Goal: Task Accomplishment & Management: Manage account settings

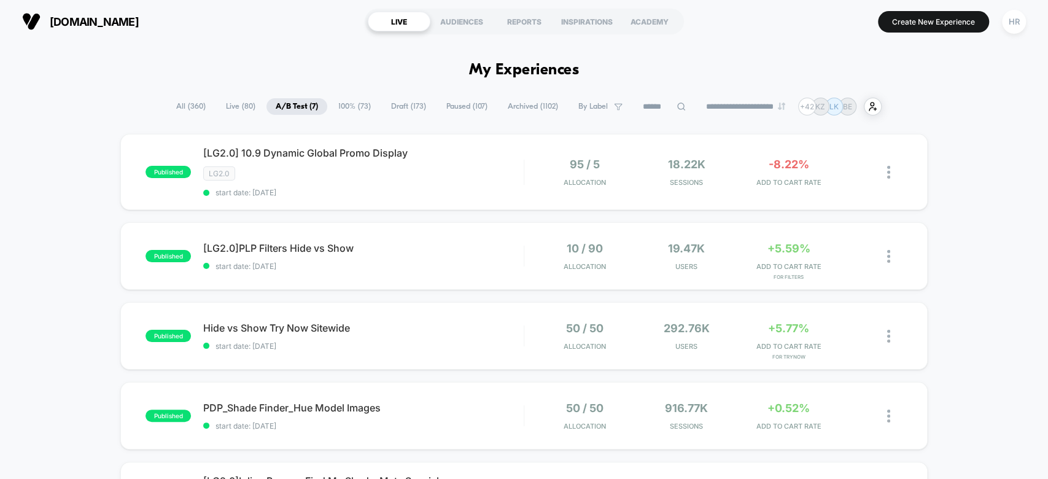
click at [641, 106] on input at bounding box center [663, 106] width 61 height 15
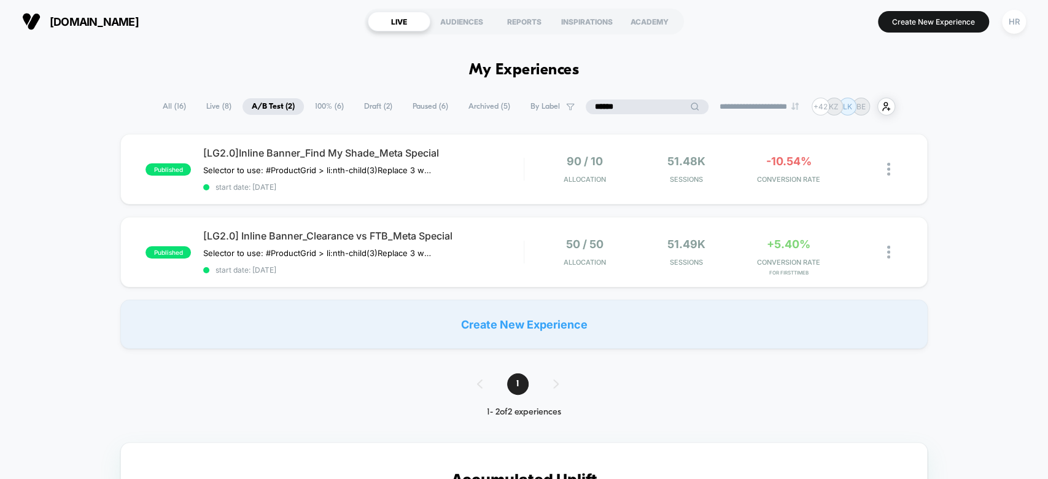
type input "******"
click at [184, 106] on span "All ( 16 )" at bounding box center [205, 106] width 42 height 17
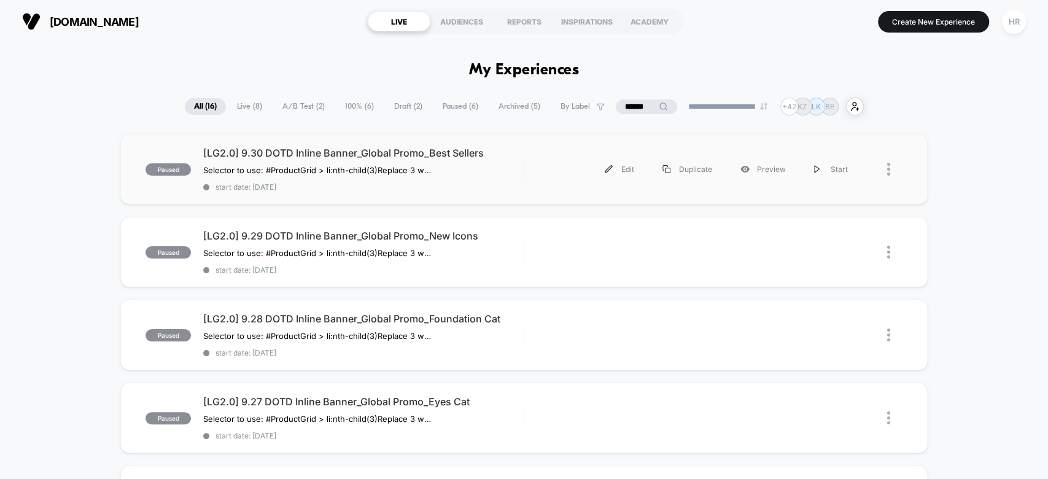
click at [543, 159] on div "Edit Duplicate Preview Start" at bounding box center [698, 169] width 325 height 28
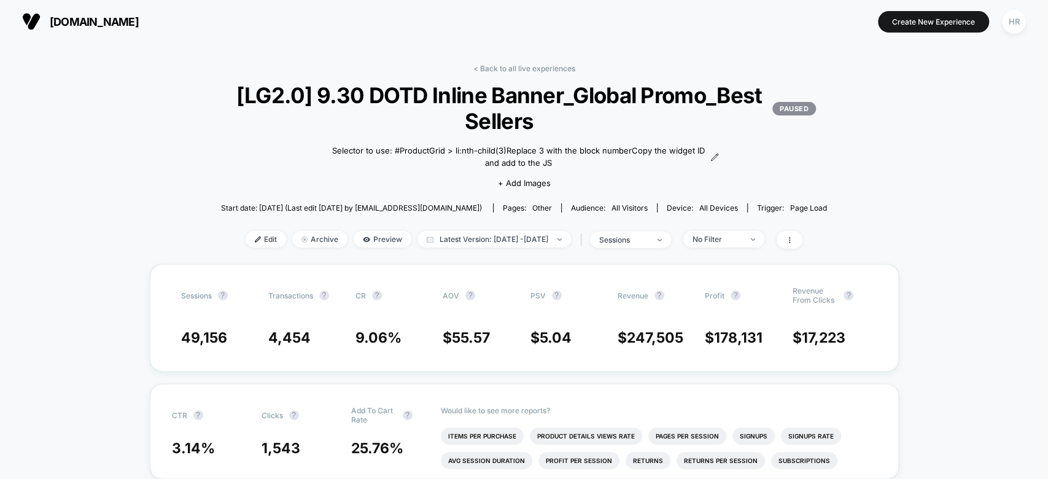
click at [503, 71] on link "< Back to all live experiences" at bounding box center [524, 68] width 102 height 9
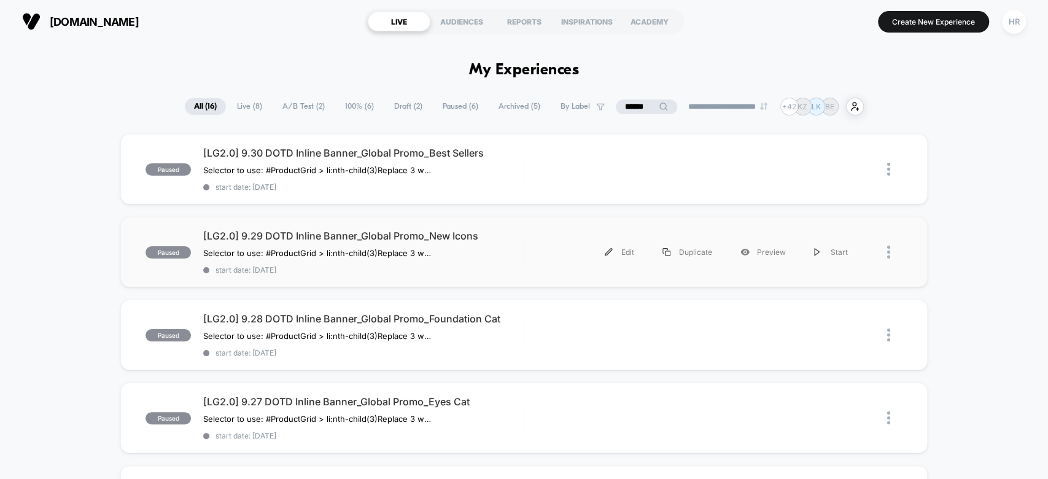
click at [542, 251] on div "Edit Duplicate Preview Start" at bounding box center [698, 252] width 325 height 28
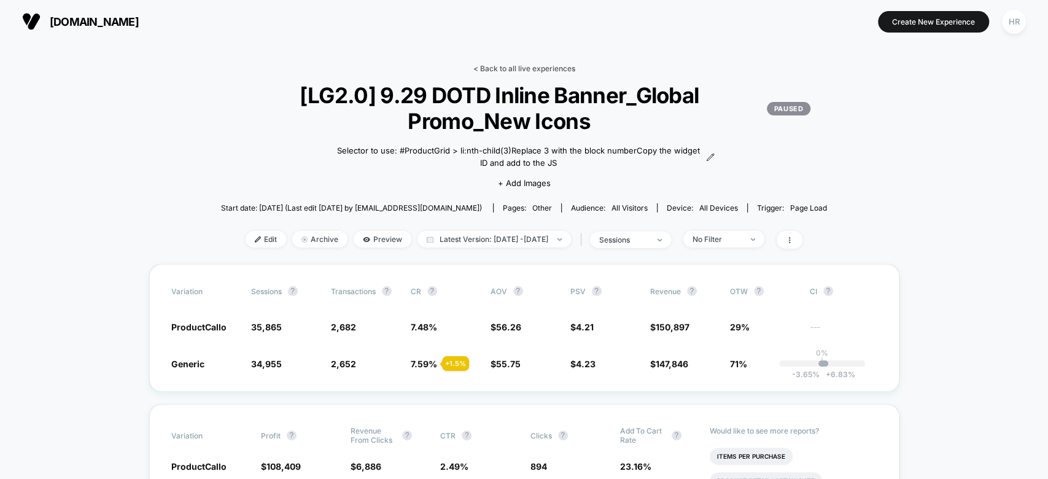
click at [515, 69] on link "< Back to all live experiences" at bounding box center [524, 68] width 102 height 9
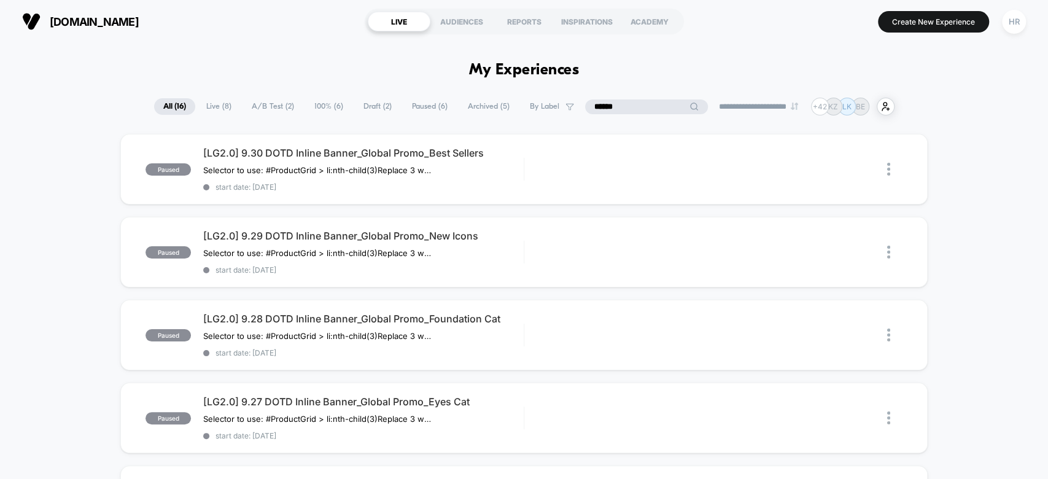
click at [637, 110] on input "******" at bounding box center [646, 106] width 123 height 15
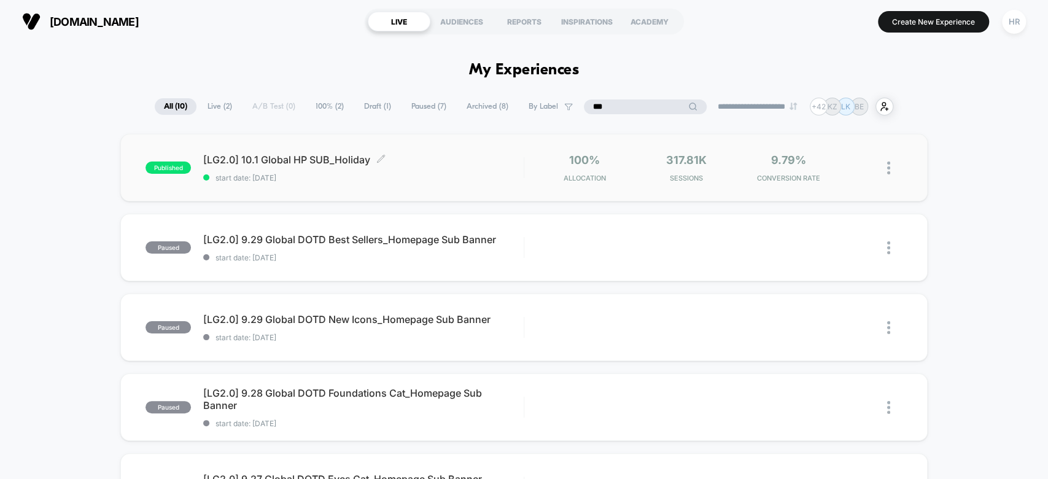
type input "***"
click at [479, 162] on span "[LG2.0] 10.1 Global HP SUB_Holiday Click to edit experience details" at bounding box center [363, 159] width 320 height 12
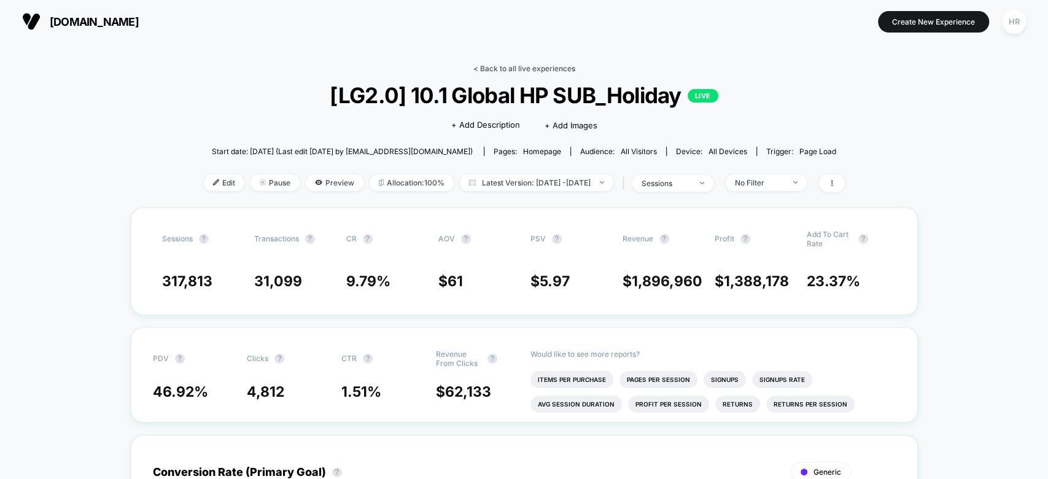
click at [525, 64] on link "< Back to all live experiences" at bounding box center [524, 68] width 102 height 9
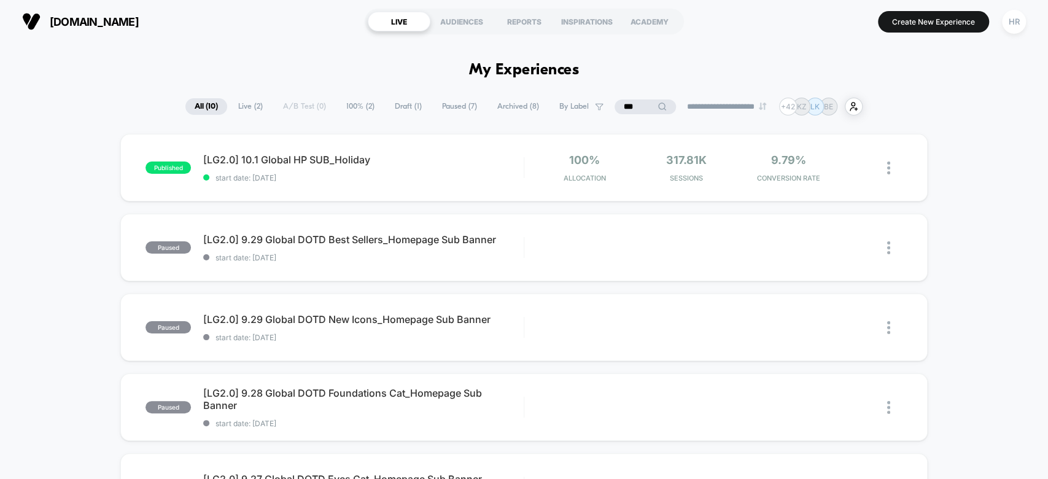
click at [624, 106] on input "***" at bounding box center [644, 106] width 61 height 15
click at [624, 106] on input "***" at bounding box center [645, 106] width 123 height 15
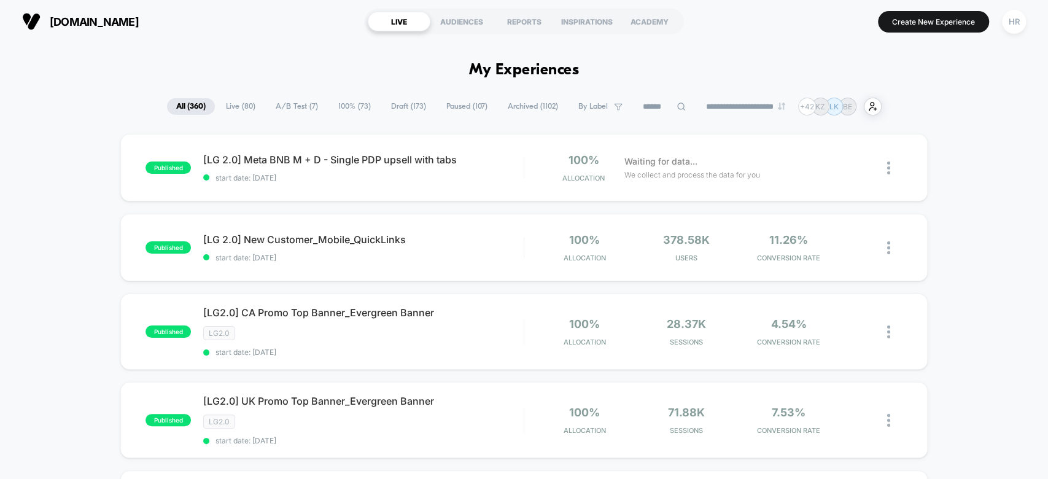
click at [217, 103] on span "Live ( 80 )" at bounding box center [241, 106] width 48 height 17
click at [190, 104] on span "All ( 360 )" at bounding box center [190, 106] width 48 height 17
click at [652, 99] on input at bounding box center [663, 106] width 61 height 15
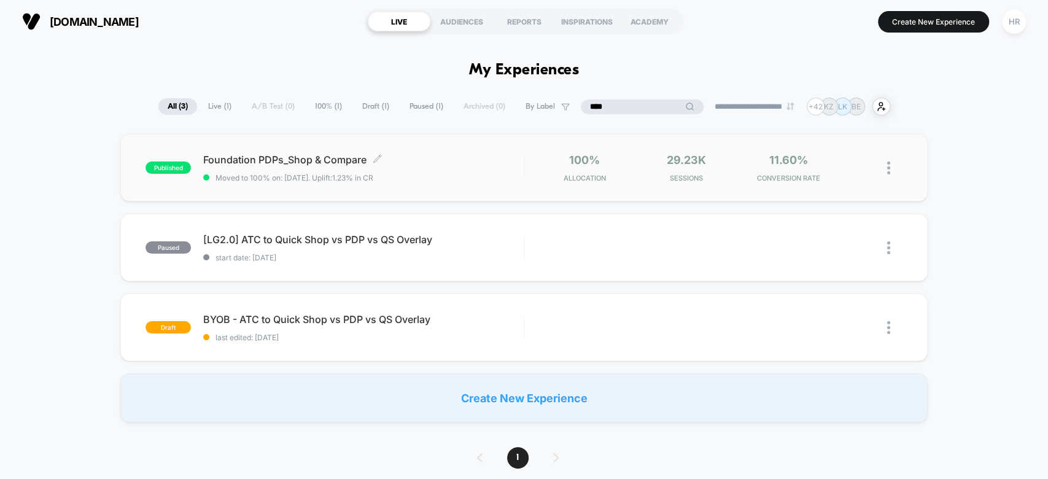
type input "****"
click at [483, 168] on div "Foundation PDPs_Shop & Compare Click to edit experience details Click to edit e…" at bounding box center [363, 167] width 320 height 29
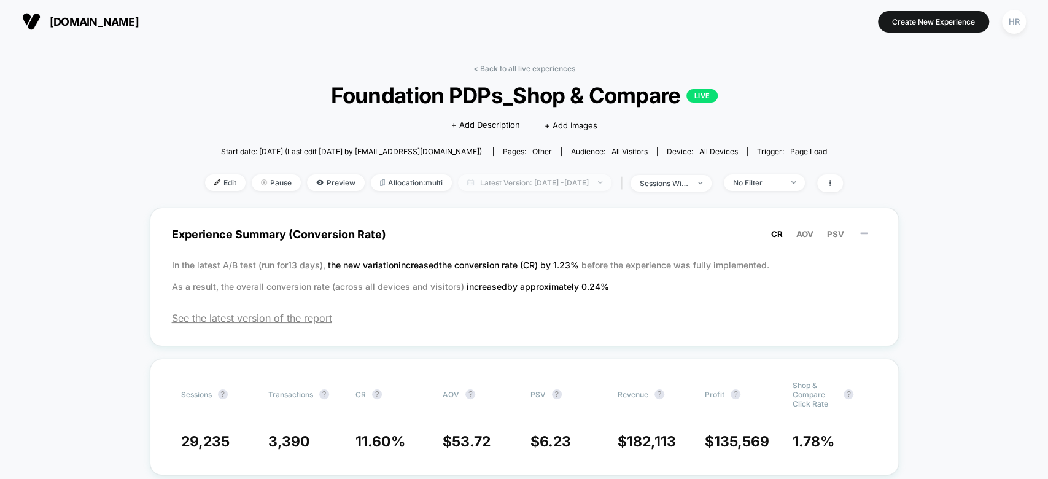
click at [488, 178] on span "Latest Version: Oct 7, 2025 - Oct 9, 2025" at bounding box center [534, 182] width 153 height 17
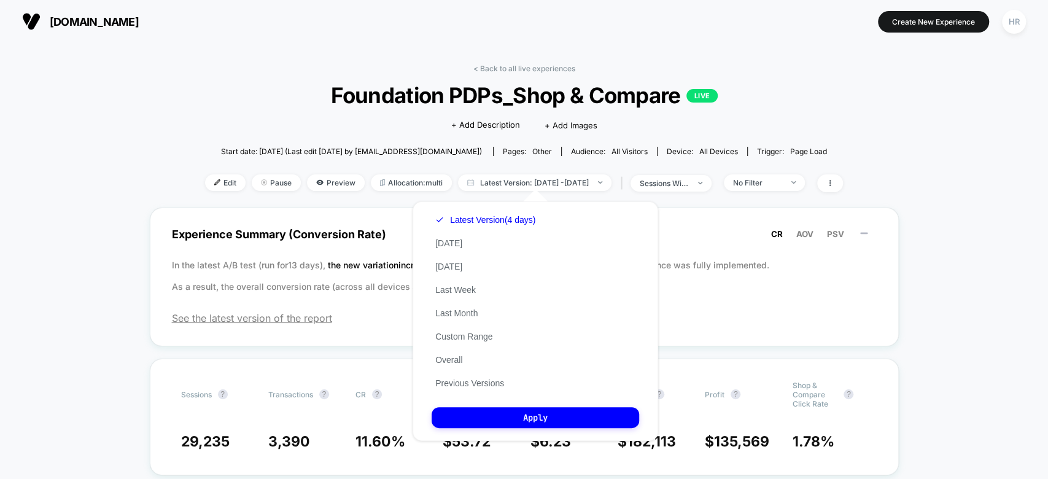
click at [466, 376] on div "Latest Version (4 days) Today Yesterday Last Week Last Month Custom Range Overa…" at bounding box center [485, 301] width 107 height 187
click at [466, 381] on button "Previous Versions" at bounding box center [470, 382] width 76 height 11
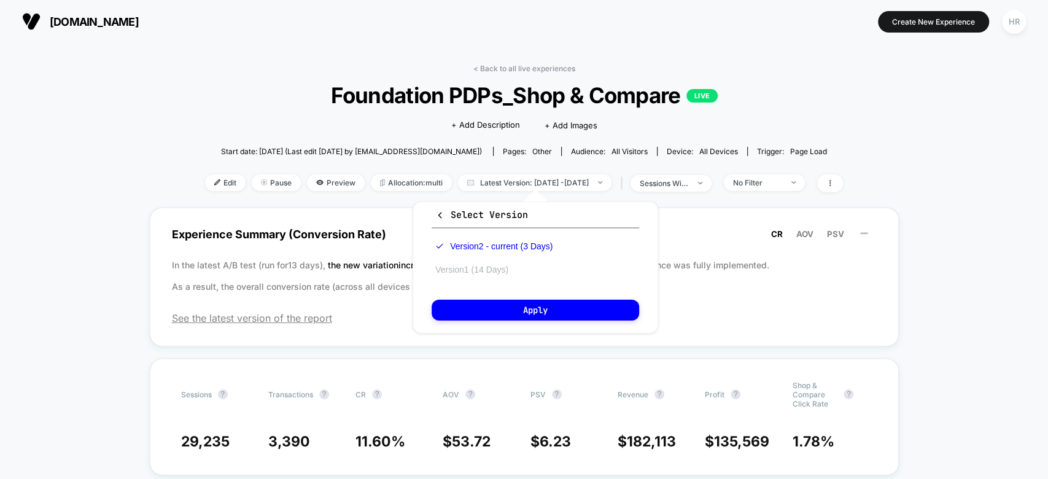
click at [497, 269] on button "Version 1 (14 Days)" at bounding box center [472, 269] width 80 height 11
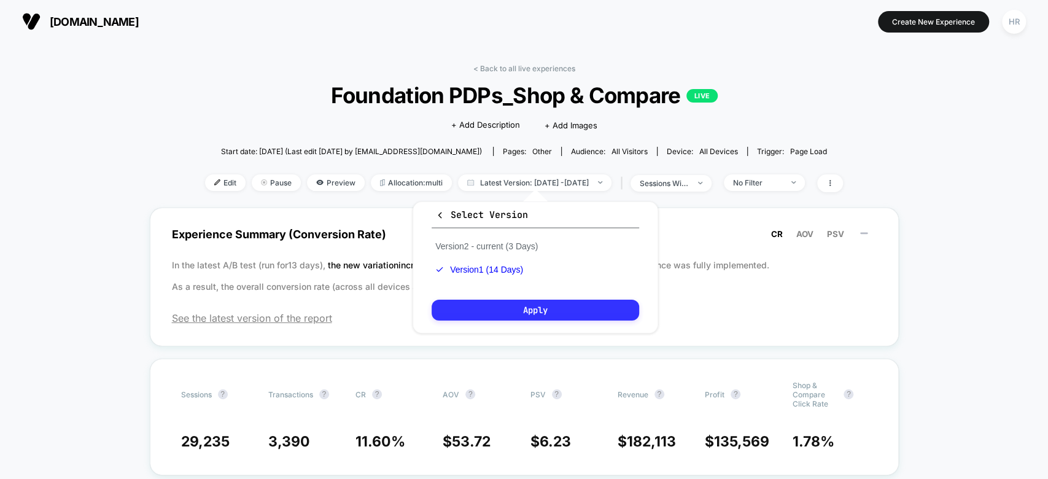
click at [497, 309] on button "Apply" at bounding box center [535, 310] width 207 height 21
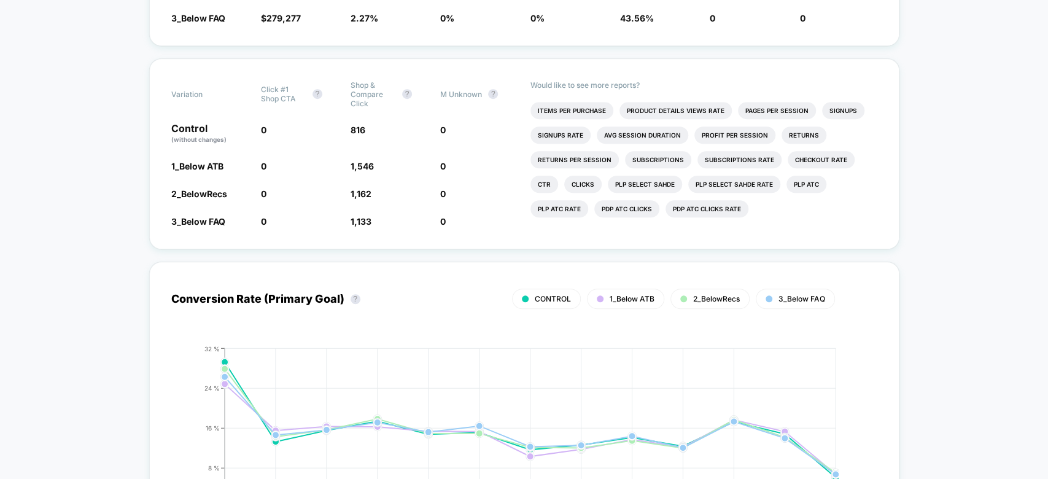
scroll to position [1047, 0]
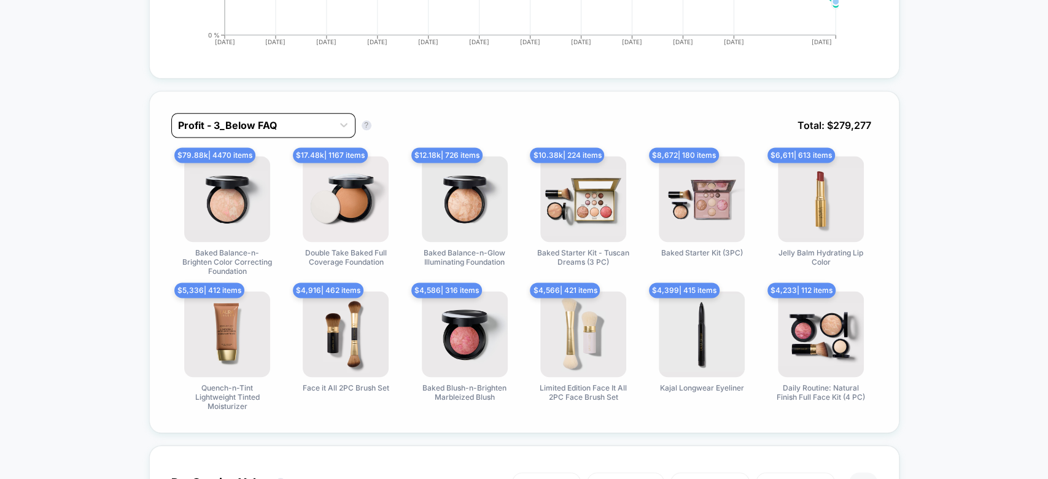
click at [252, 118] on div at bounding box center [252, 125] width 149 height 15
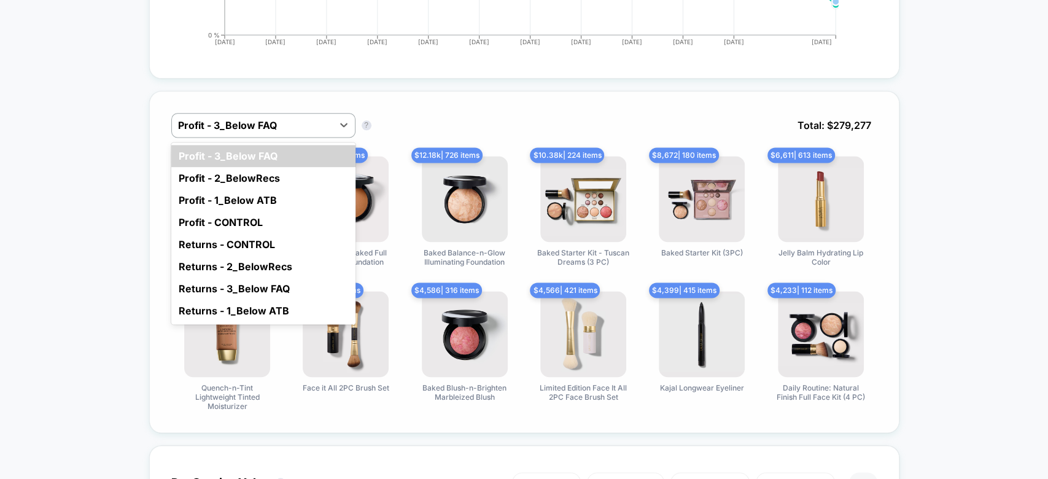
click at [473, 91] on div "option Profit - 3_Below FAQ focused, 1 of 8. 8 results available. Use Up and Do…" at bounding box center [524, 262] width 750 height 342
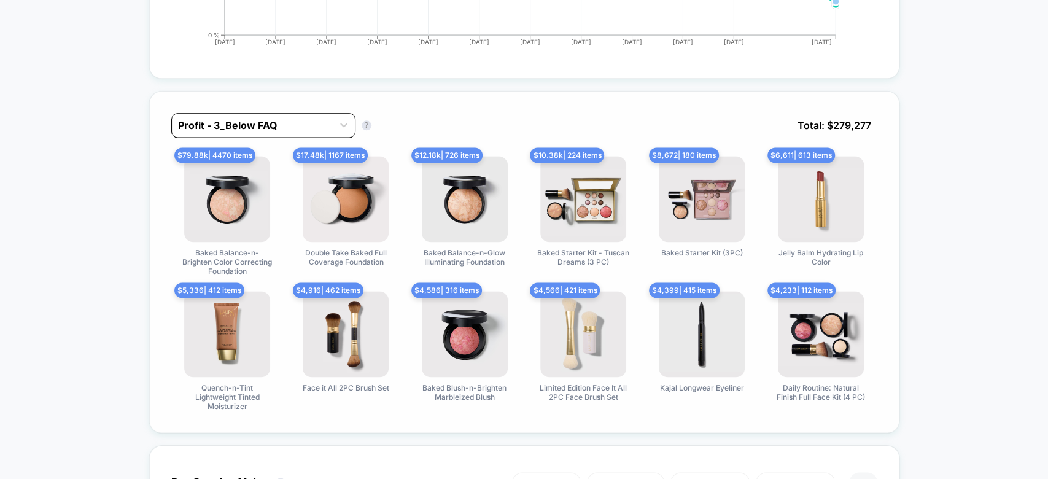
click at [211, 118] on div at bounding box center [252, 125] width 149 height 15
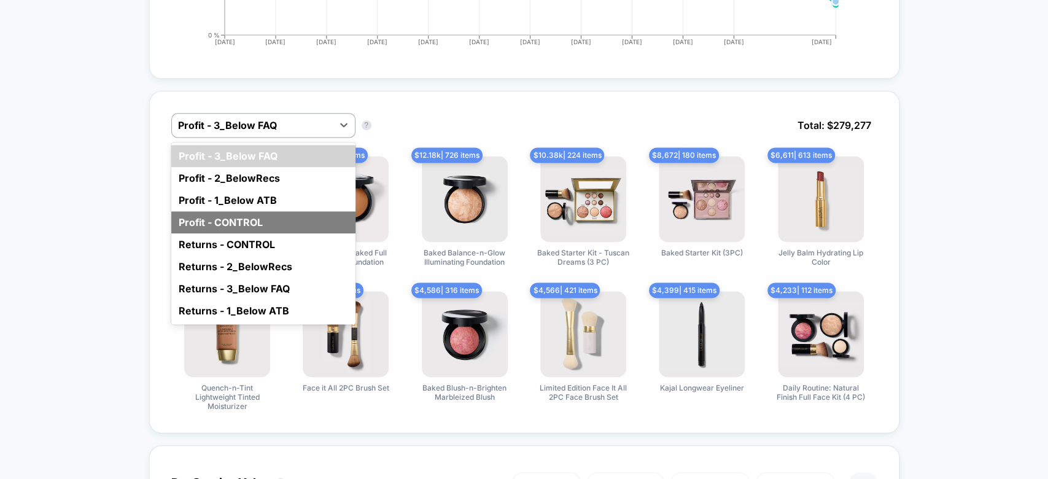
click at [210, 211] on div "Profit - CONTROL" at bounding box center [263, 222] width 184 height 22
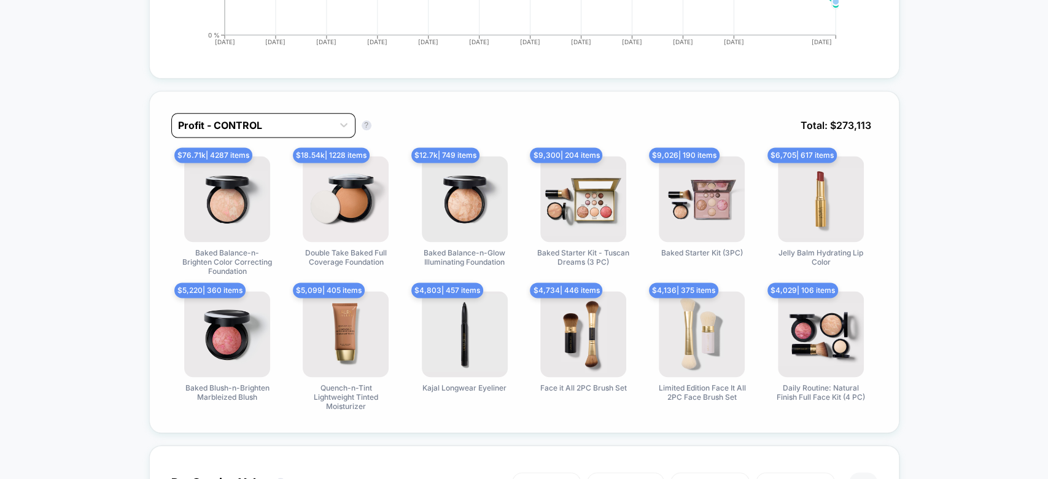
click at [281, 118] on div at bounding box center [252, 125] width 149 height 15
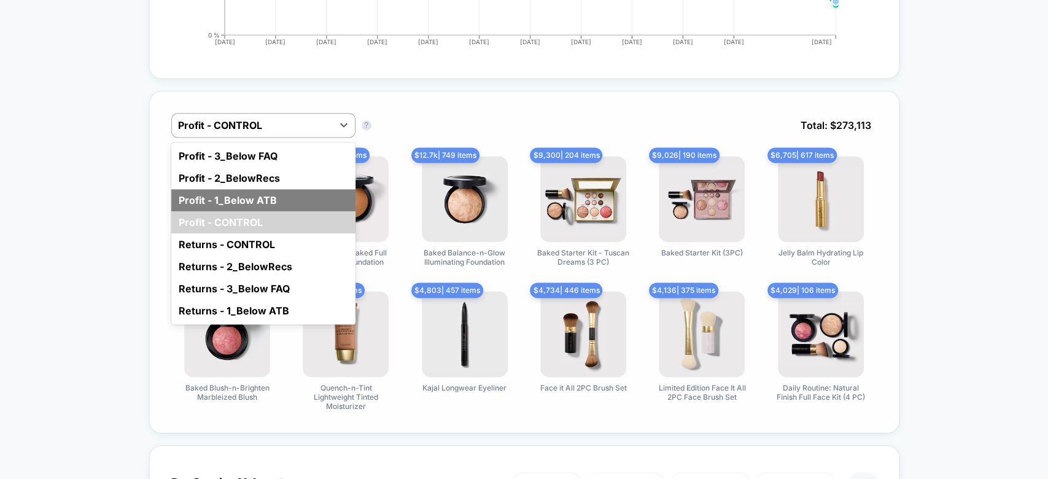
click at [273, 189] on div "Profit - 1_Below ATB" at bounding box center [263, 200] width 184 height 22
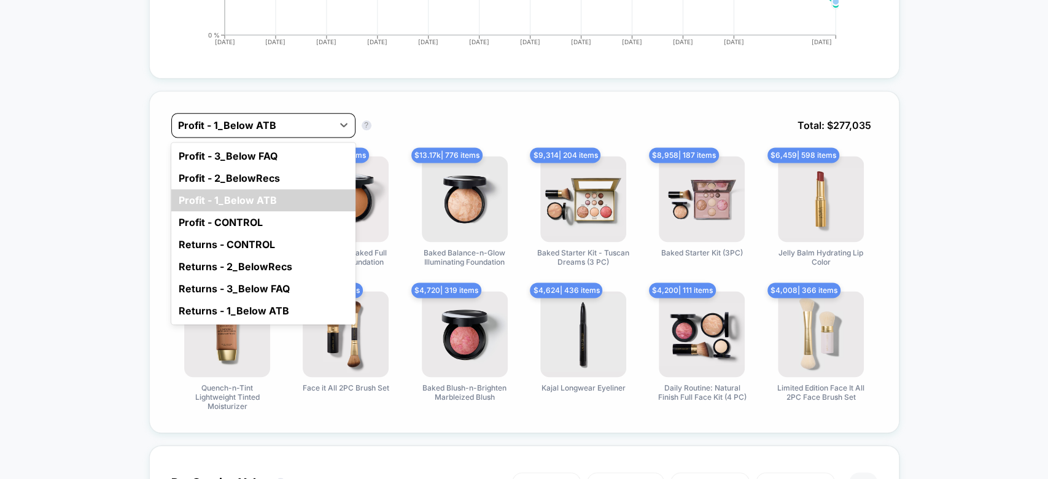
click at [281, 118] on div at bounding box center [252, 125] width 149 height 15
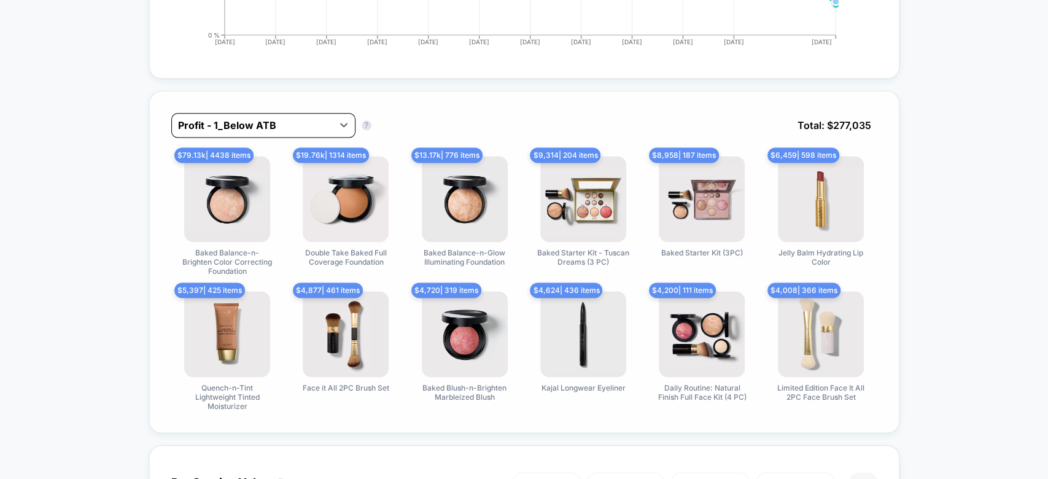
click at [281, 118] on div at bounding box center [252, 125] width 149 height 15
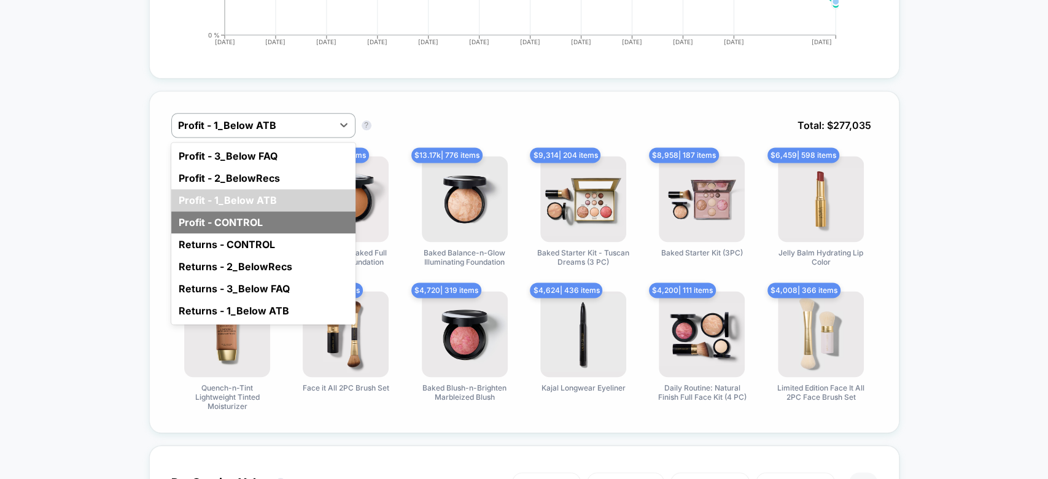
click at [269, 211] on div "Profit - CONTROL" at bounding box center [263, 222] width 184 height 22
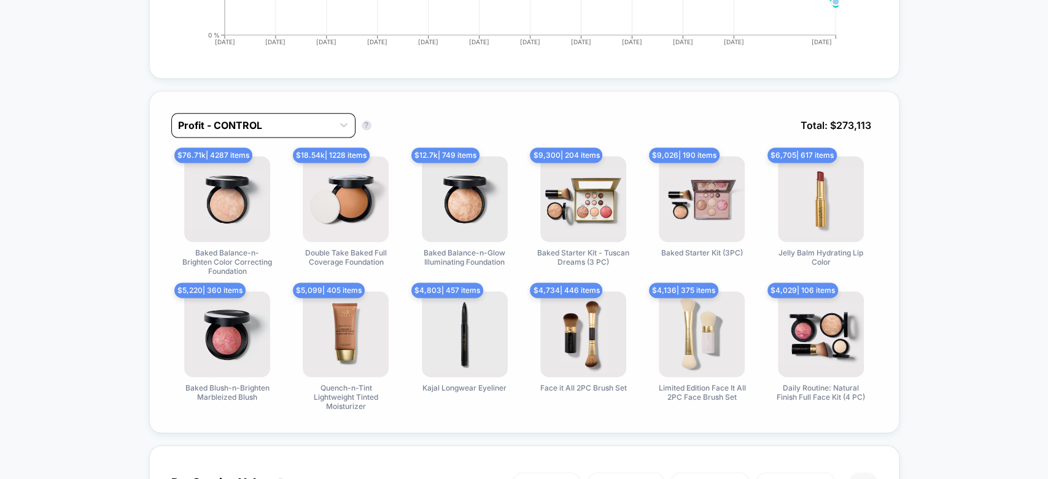
click at [276, 118] on div at bounding box center [252, 125] width 149 height 15
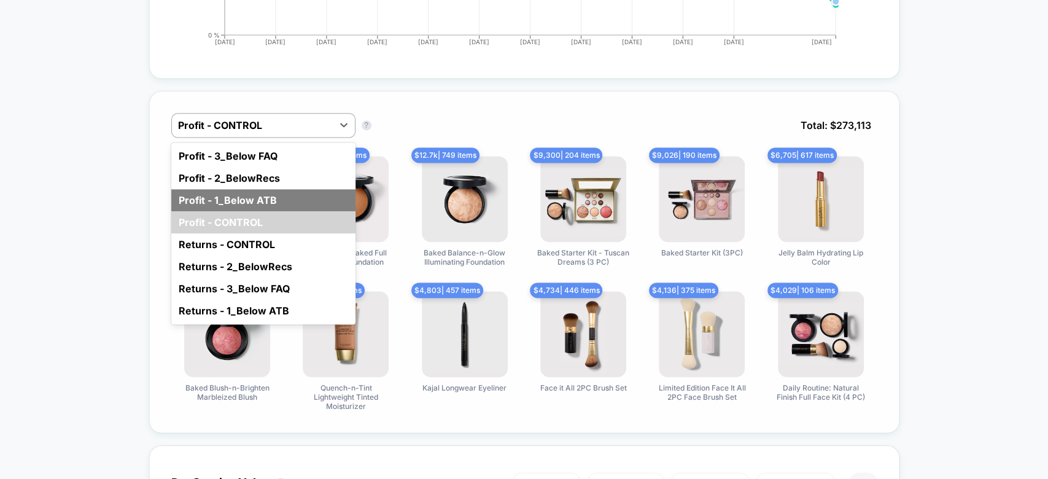
click at [266, 189] on div "Profit - 1_Below ATB" at bounding box center [263, 200] width 184 height 22
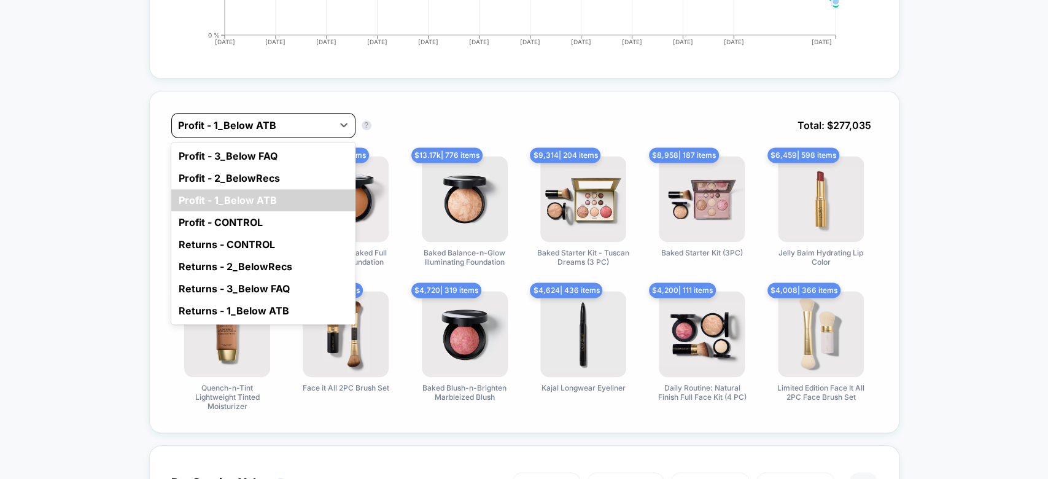
click at [285, 118] on div at bounding box center [252, 125] width 149 height 15
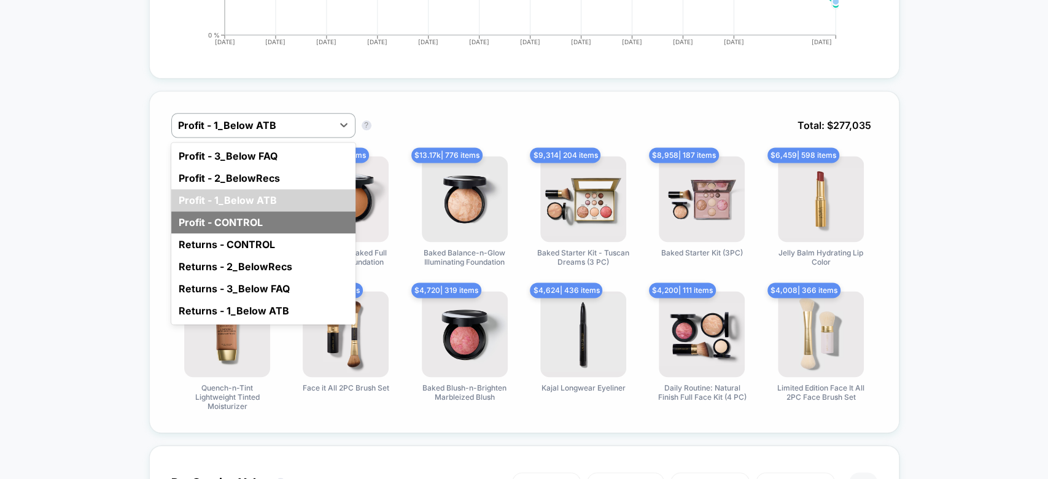
click at [257, 211] on div "Profit - CONTROL" at bounding box center [263, 222] width 184 height 22
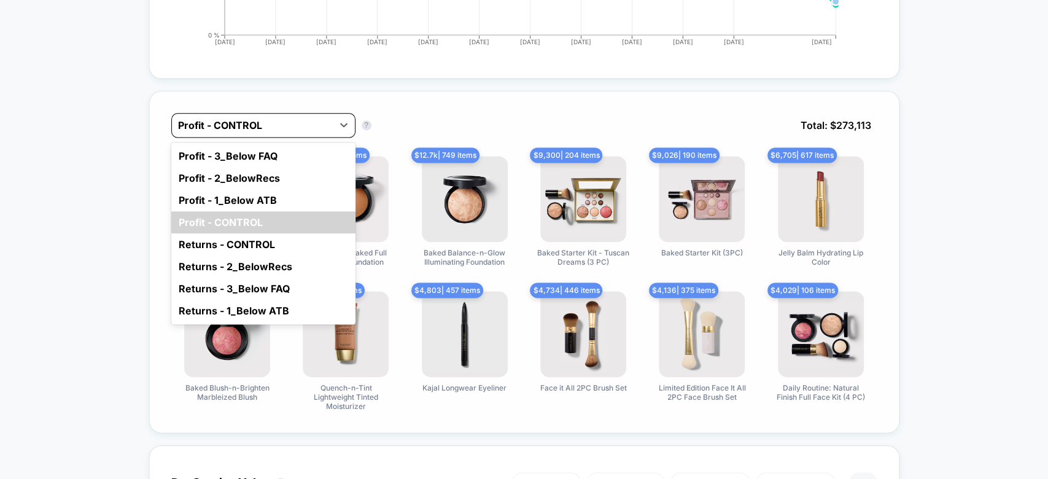
click at [274, 118] on div at bounding box center [252, 125] width 149 height 15
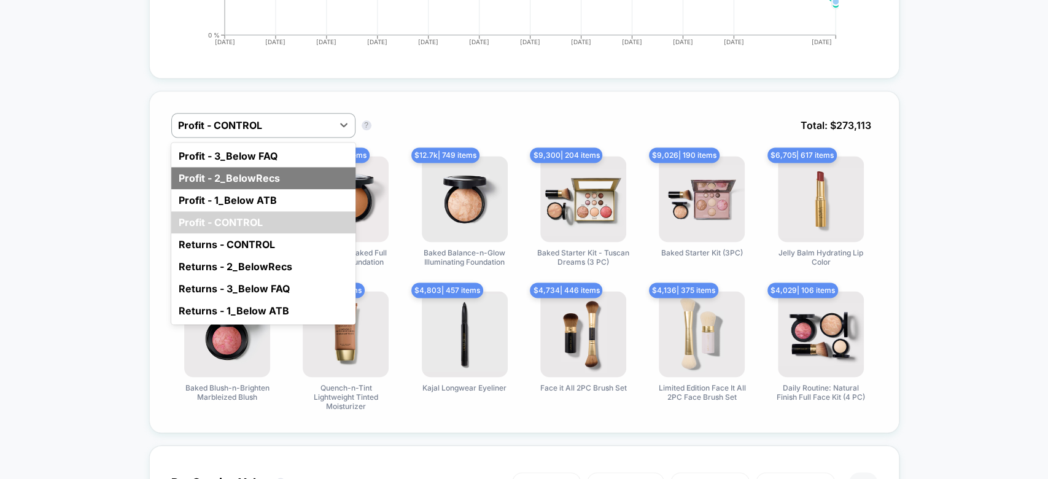
click at [261, 167] on div "Profit - 2_BelowRecs" at bounding box center [263, 178] width 184 height 22
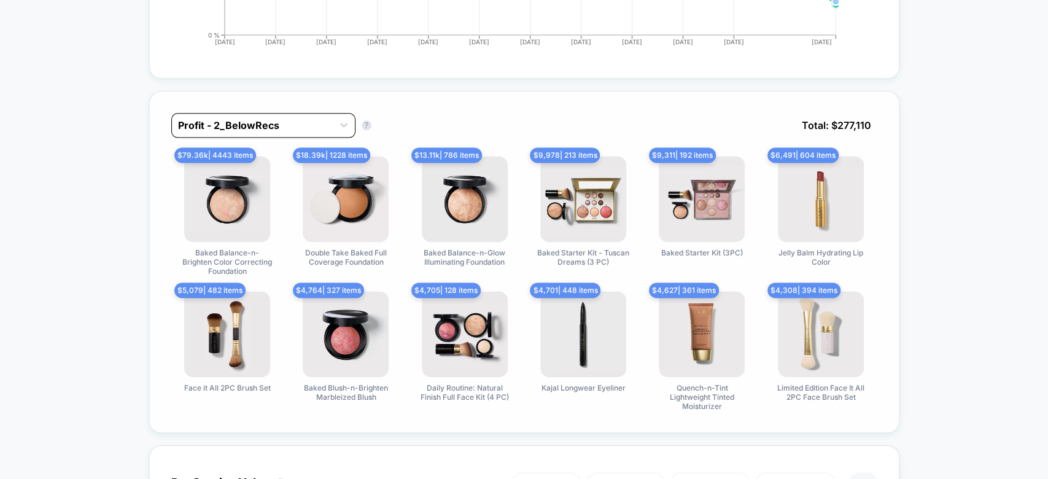
click at [273, 118] on div at bounding box center [252, 125] width 149 height 15
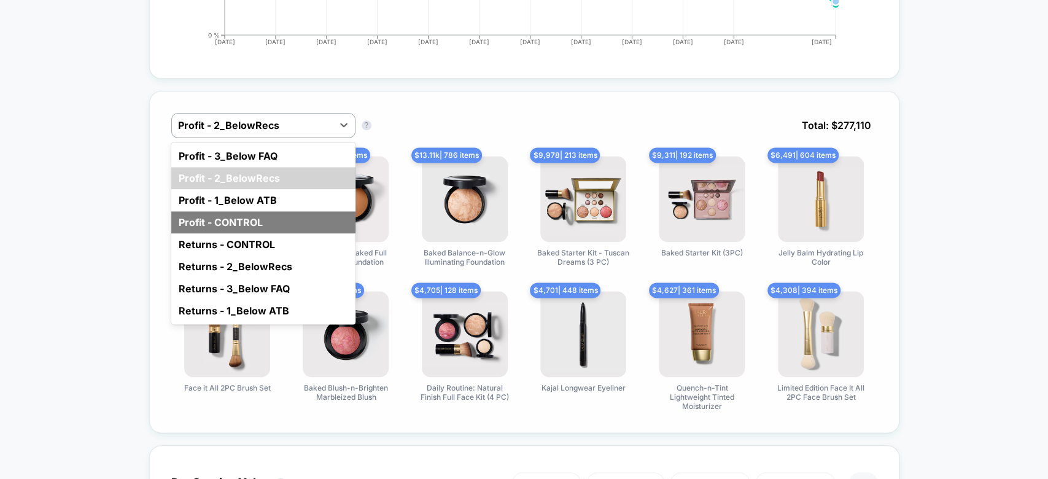
click at [265, 211] on div "Profit - CONTROL" at bounding box center [263, 222] width 184 height 22
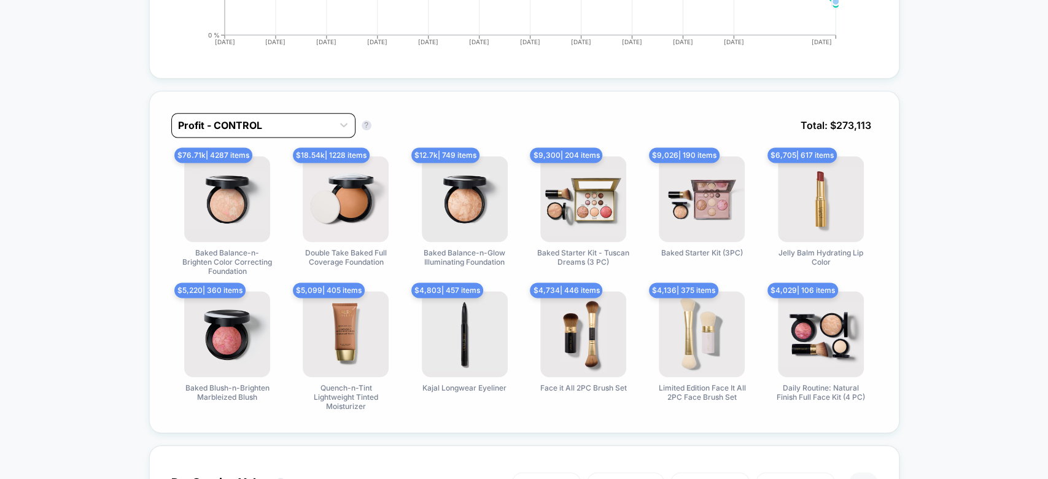
click at [273, 118] on div at bounding box center [252, 125] width 149 height 15
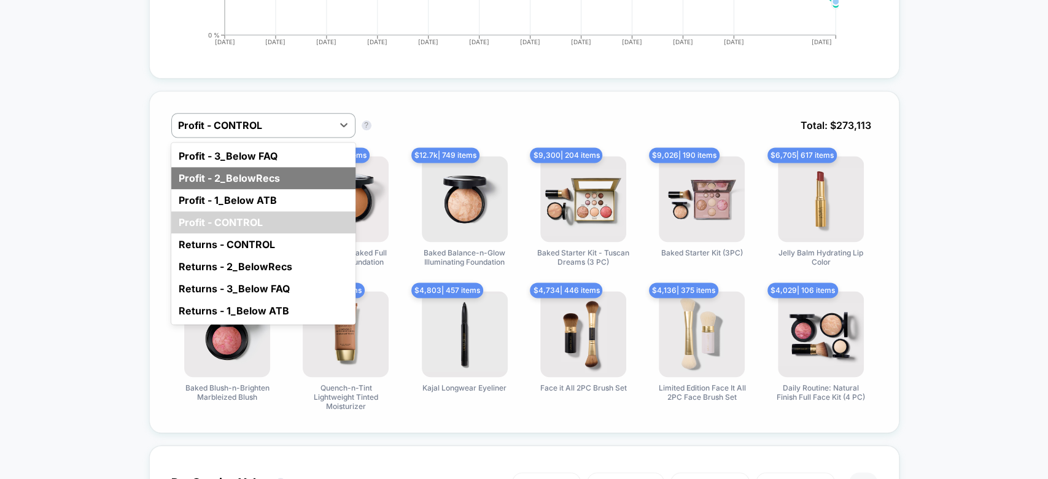
click at [261, 167] on div "Profit - 2_BelowRecs" at bounding box center [263, 178] width 184 height 22
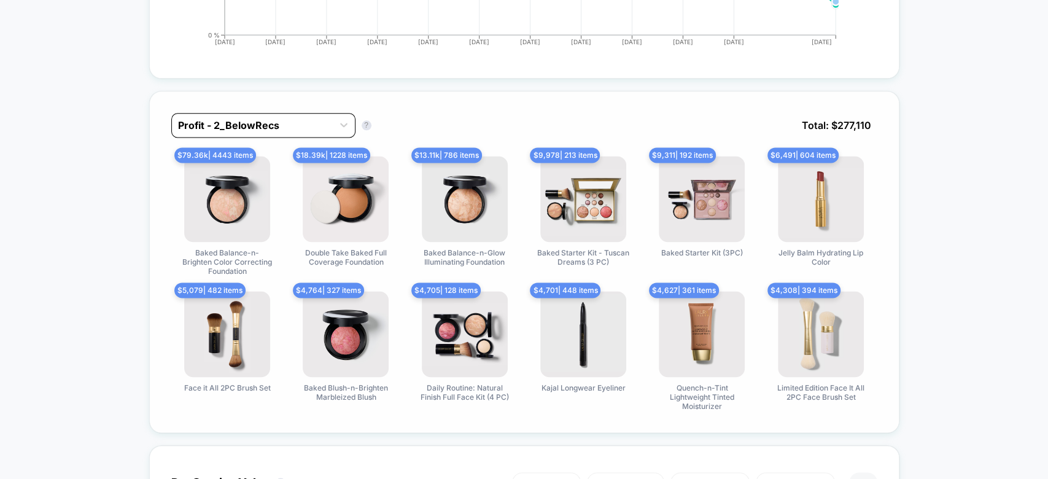
click at [279, 118] on div at bounding box center [252, 125] width 149 height 15
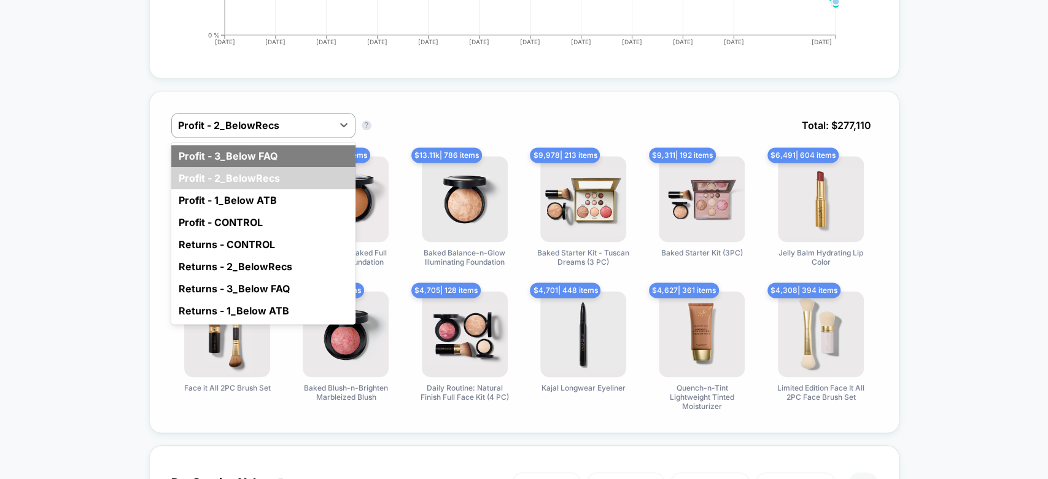
click at [272, 145] on div "Profit - 3_Below FAQ" at bounding box center [263, 156] width 184 height 22
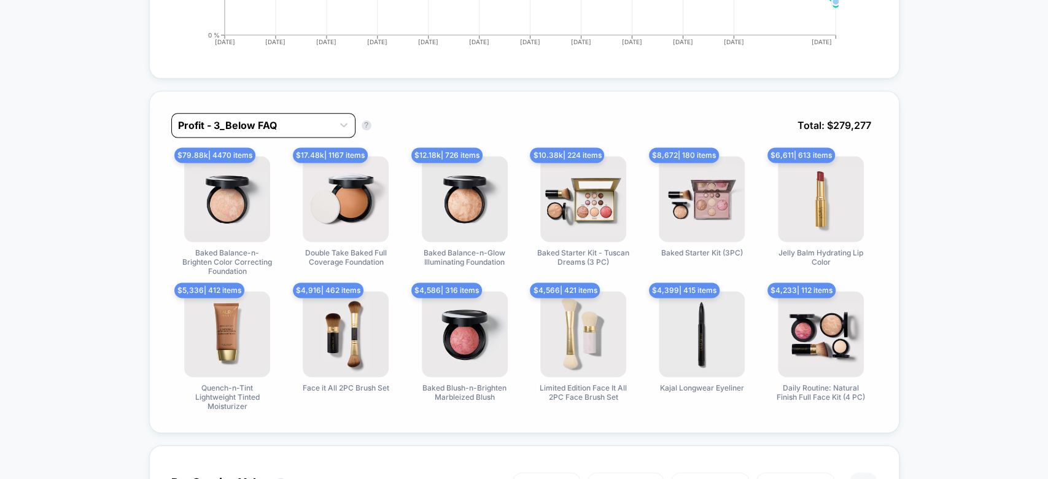
click at [276, 118] on div at bounding box center [252, 125] width 149 height 15
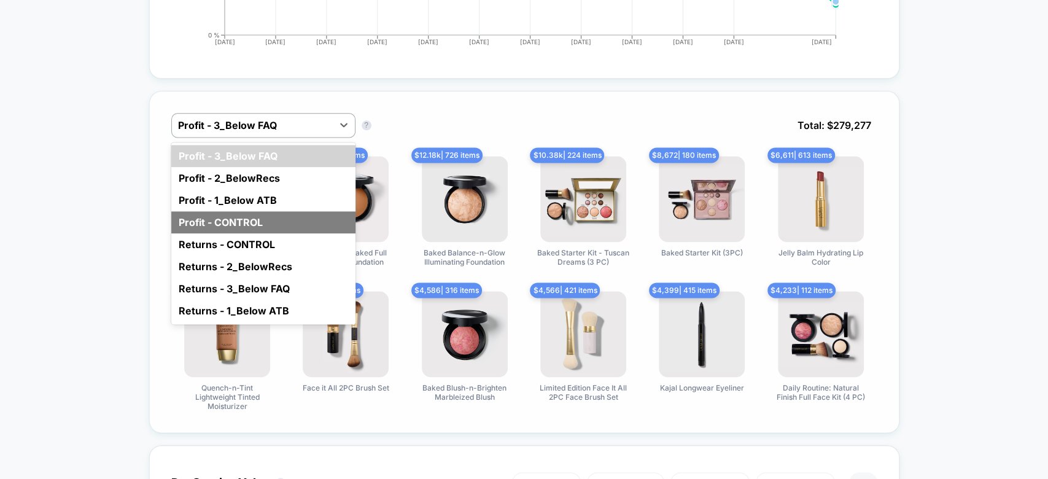
click at [255, 211] on div "Profit - CONTROL" at bounding box center [263, 222] width 184 height 22
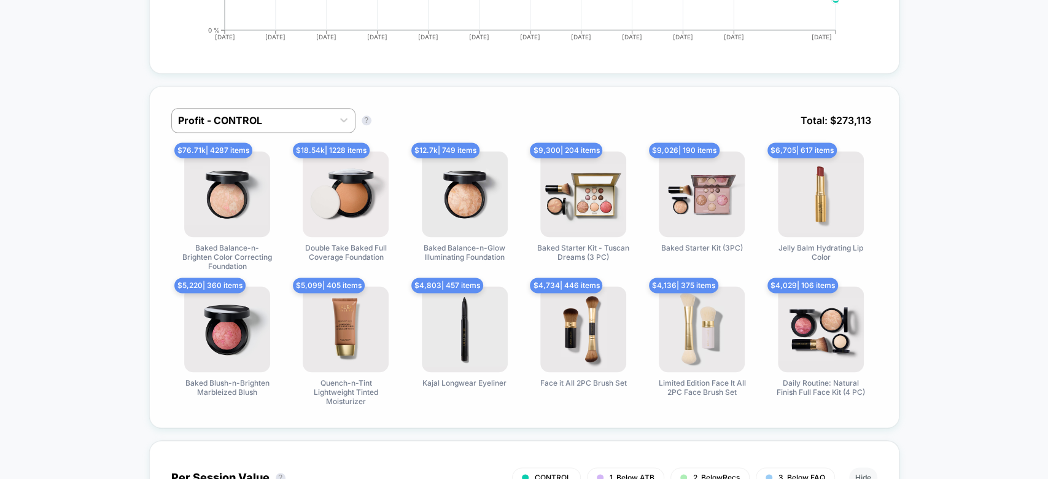
scroll to position [1051, 0]
click at [290, 114] on div at bounding box center [252, 121] width 149 height 15
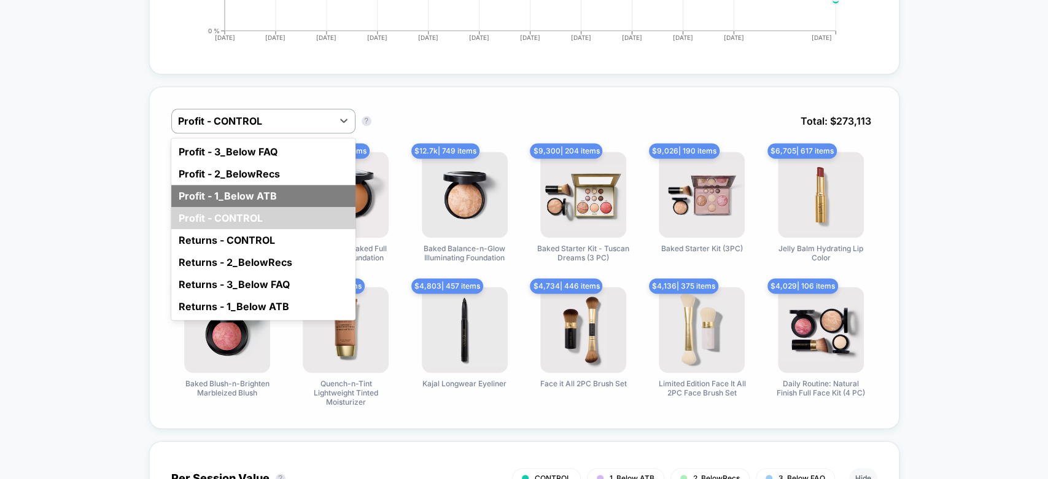
click at [264, 185] on div "Profit - 1_Below ATB" at bounding box center [263, 196] width 184 height 22
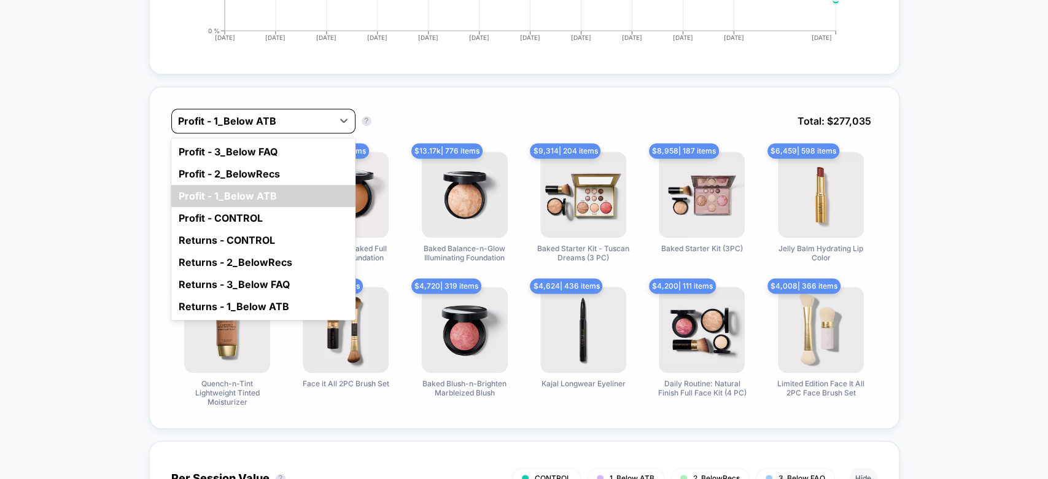
click at [316, 114] on div at bounding box center [252, 121] width 149 height 15
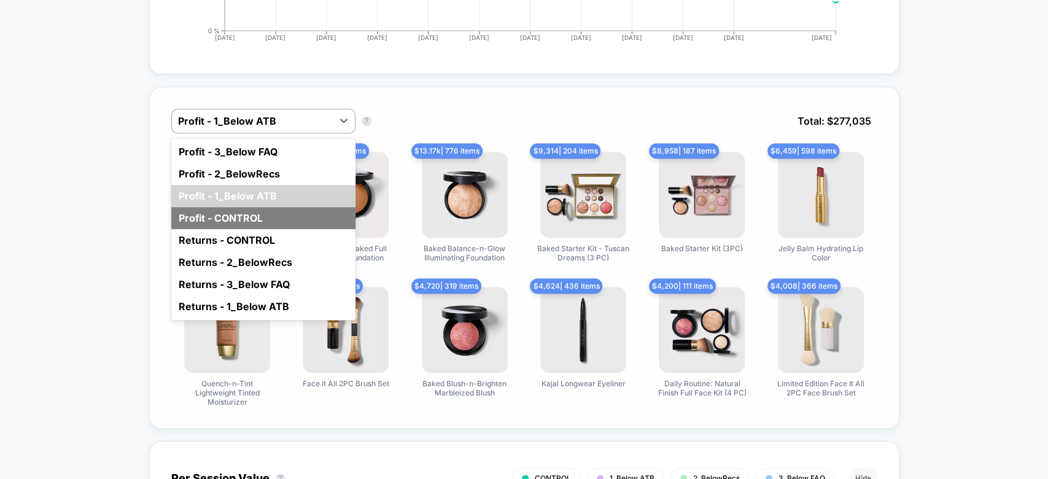
click at [266, 207] on div "Profit - CONTROL" at bounding box center [263, 218] width 184 height 22
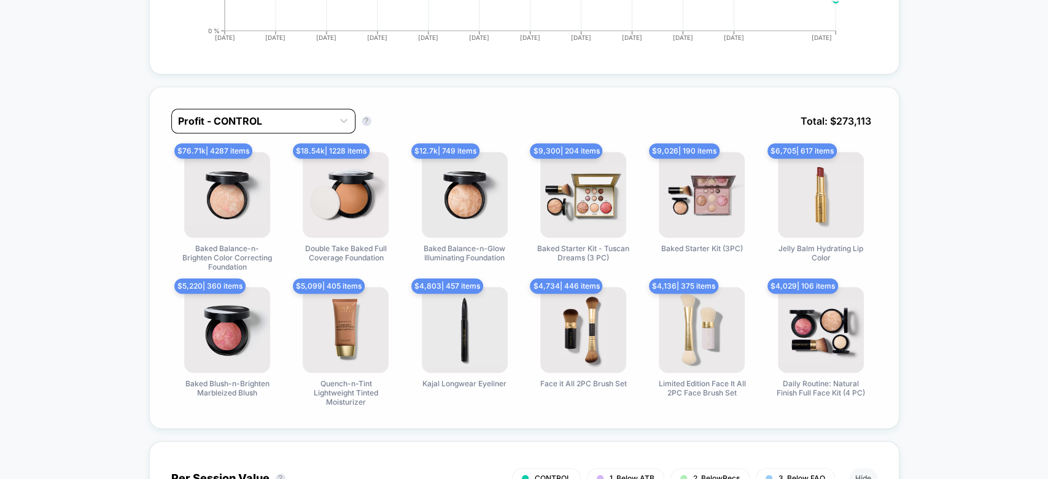
click at [283, 114] on div at bounding box center [252, 121] width 149 height 15
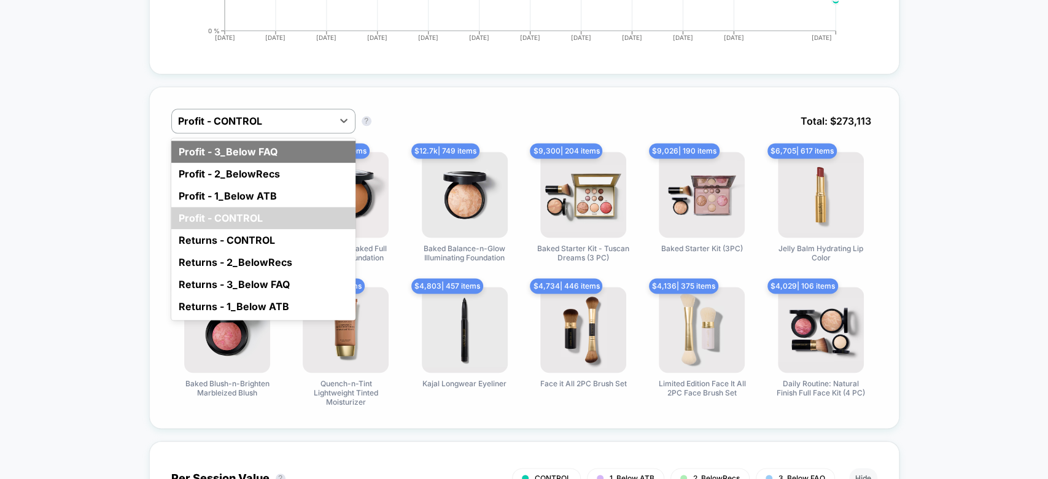
click at [315, 141] on div "Profit - 3_Below FAQ" at bounding box center [263, 152] width 184 height 22
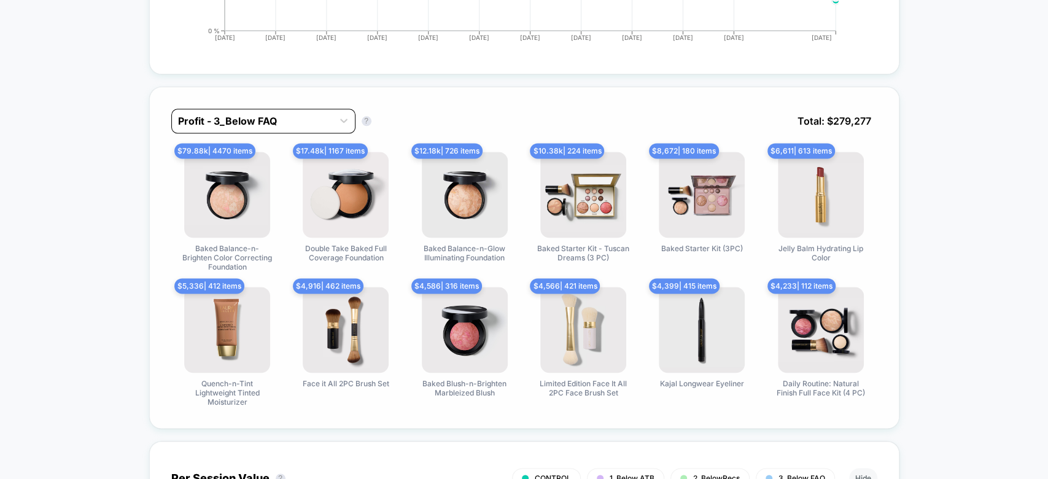
click at [280, 114] on div at bounding box center [252, 121] width 149 height 15
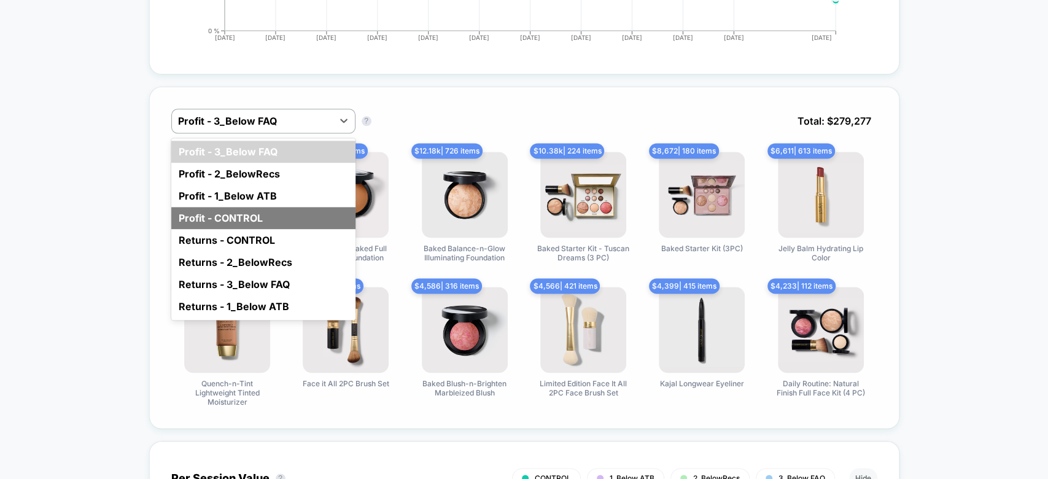
click at [239, 207] on div "Profit - CONTROL" at bounding box center [263, 218] width 184 height 22
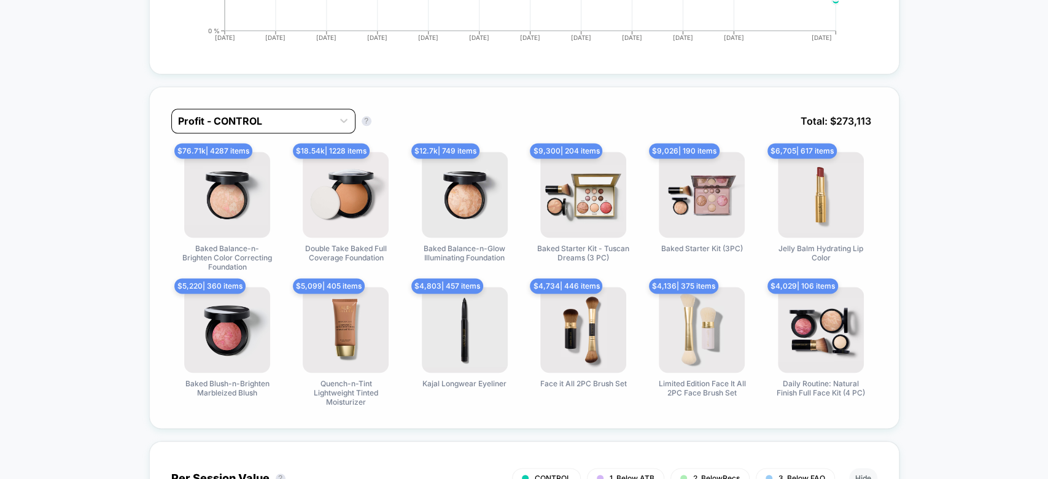
click at [273, 120] on div "Profit - CONTROL" at bounding box center [263, 121] width 184 height 25
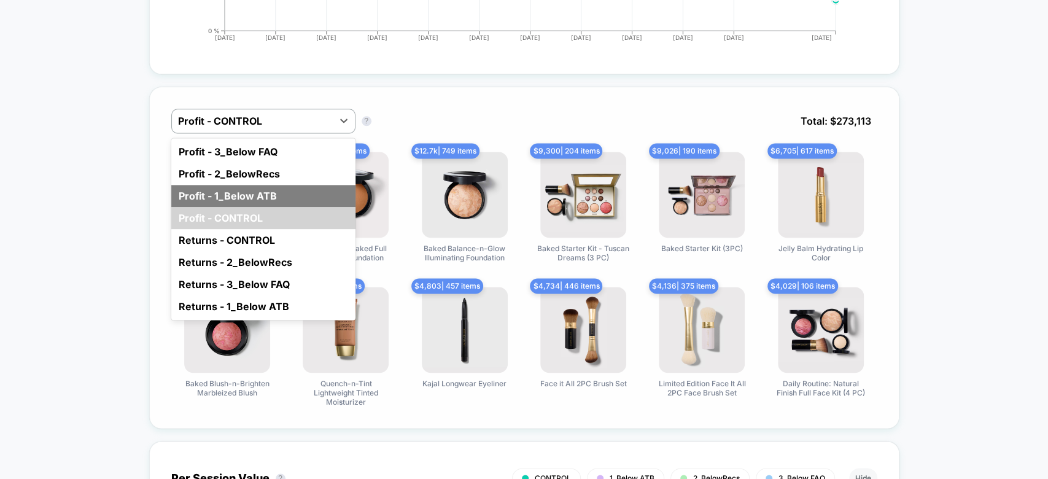
click at [257, 185] on div "Profit - 1_Below ATB" at bounding box center [263, 196] width 184 height 22
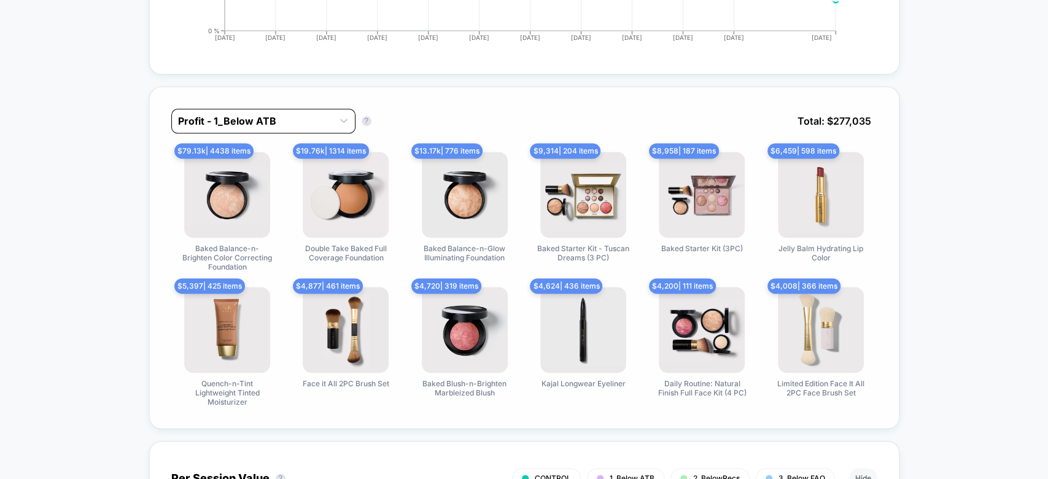
click at [263, 115] on div "Profit - 1_Below ATB" at bounding box center [252, 121] width 161 height 20
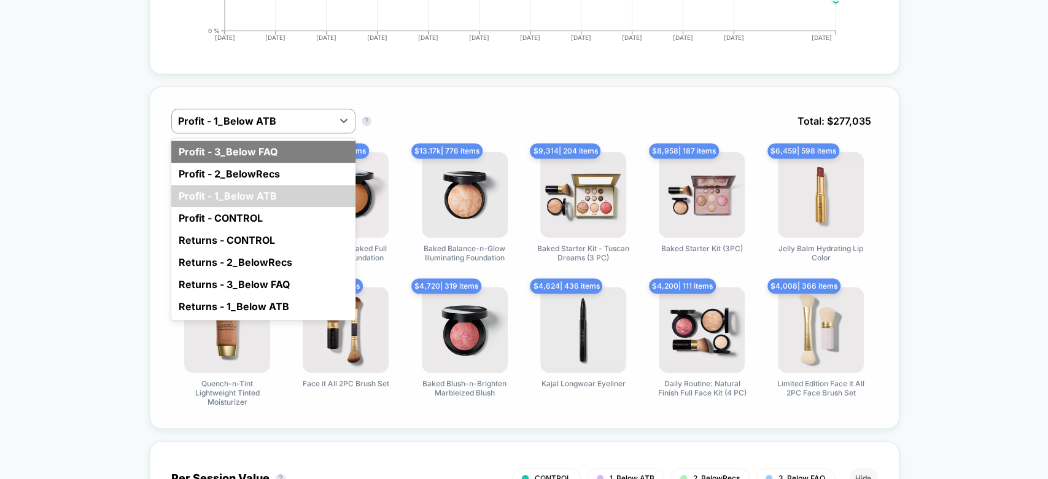
click at [254, 141] on div "Profit - 3_Below FAQ" at bounding box center [263, 152] width 184 height 22
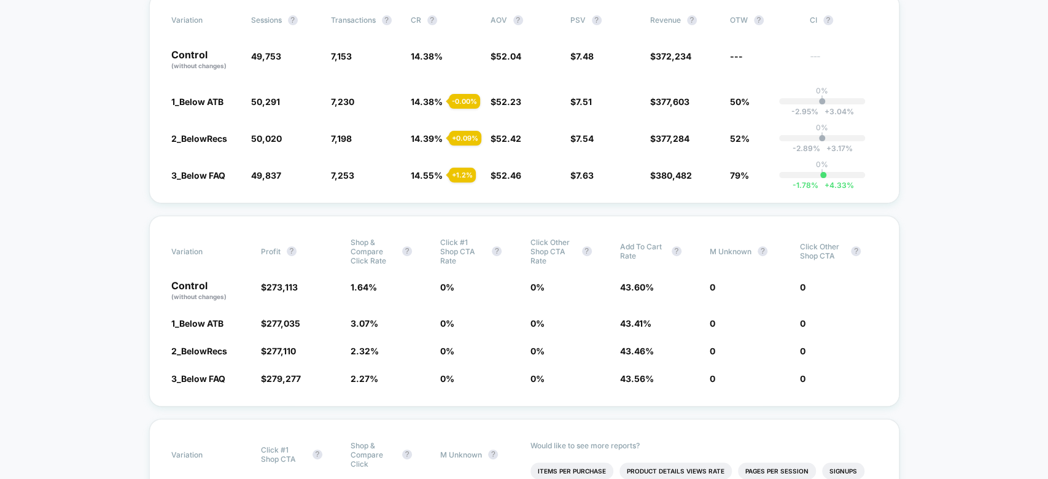
scroll to position [0, 0]
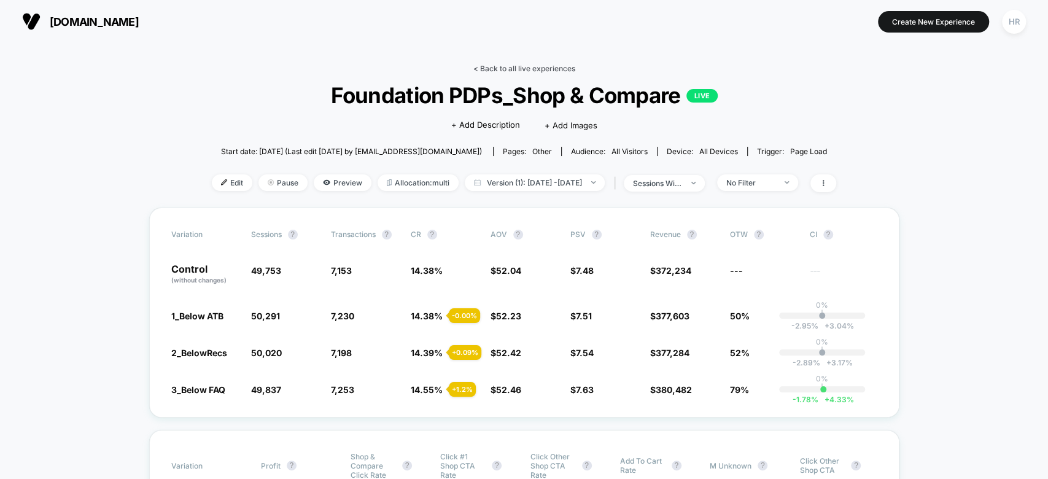
click at [532, 65] on link "< Back to all live experiences" at bounding box center [524, 68] width 102 height 9
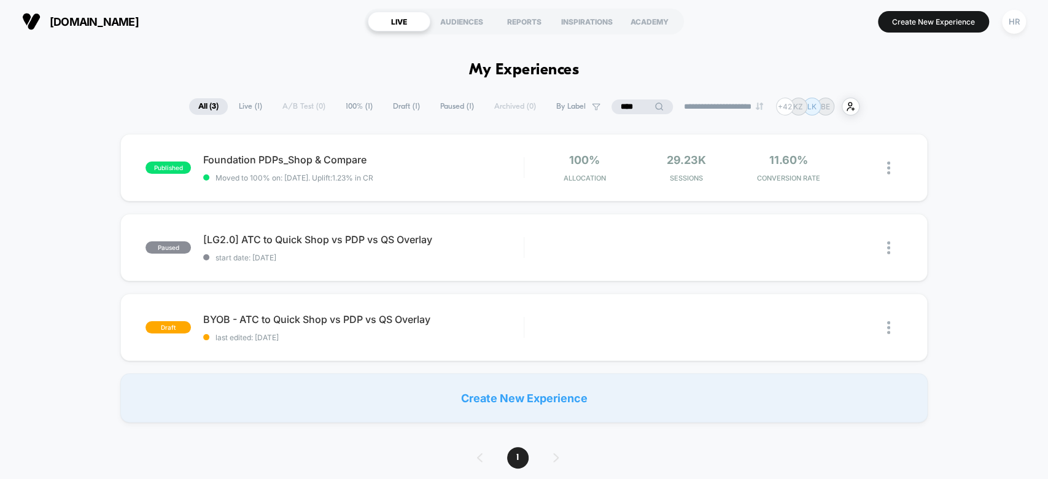
click at [633, 106] on input "****" at bounding box center [641, 106] width 61 height 15
click at [633, 106] on input "****" at bounding box center [642, 106] width 123 height 15
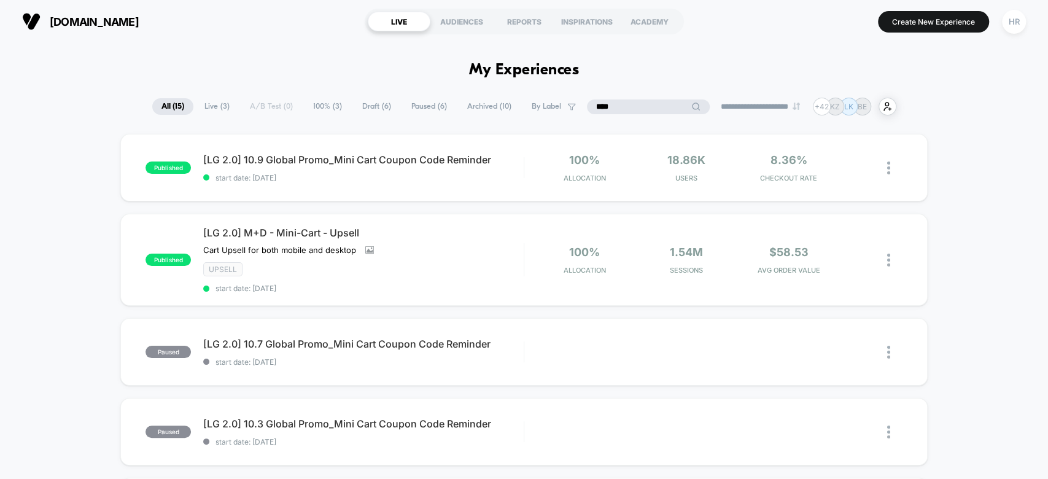
click at [614, 104] on input "****" at bounding box center [648, 106] width 123 height 15
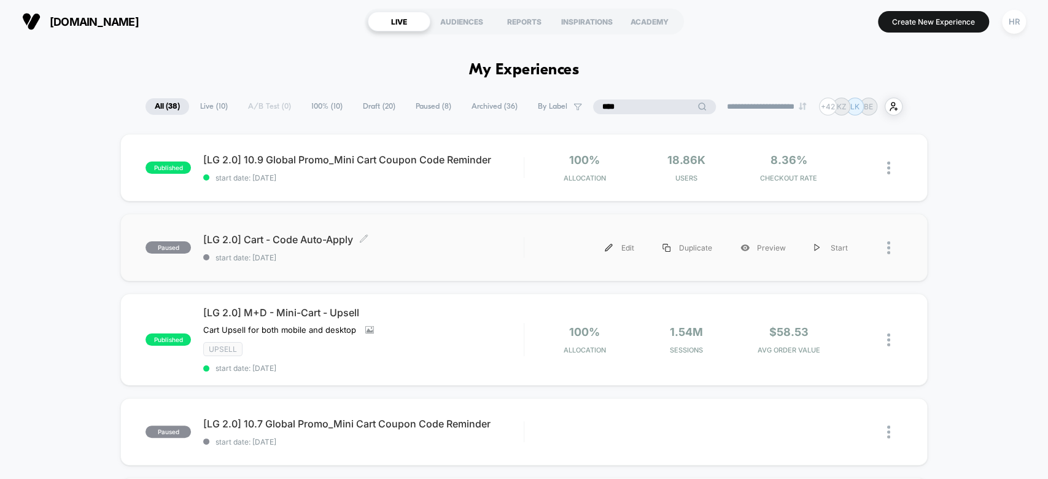
type input "****"
click at [452, 243] on span "[LG 2.0] Cart - Code Auto-Apply Click to edit experience details" at bounding box center [363, 239] width 320 height 12
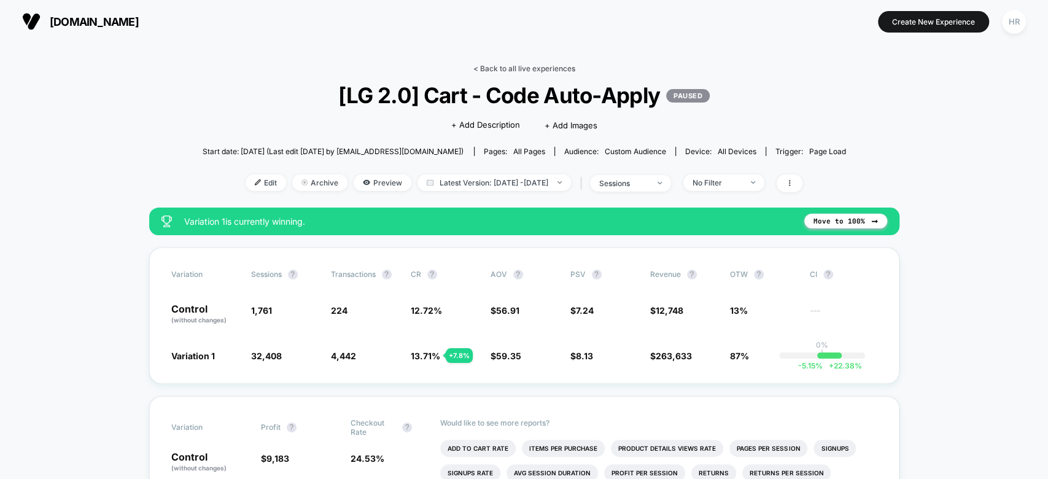
click at [525, 66] on link "< Back to all live experiences" at bounding box center [524, 68] width 102 height 9
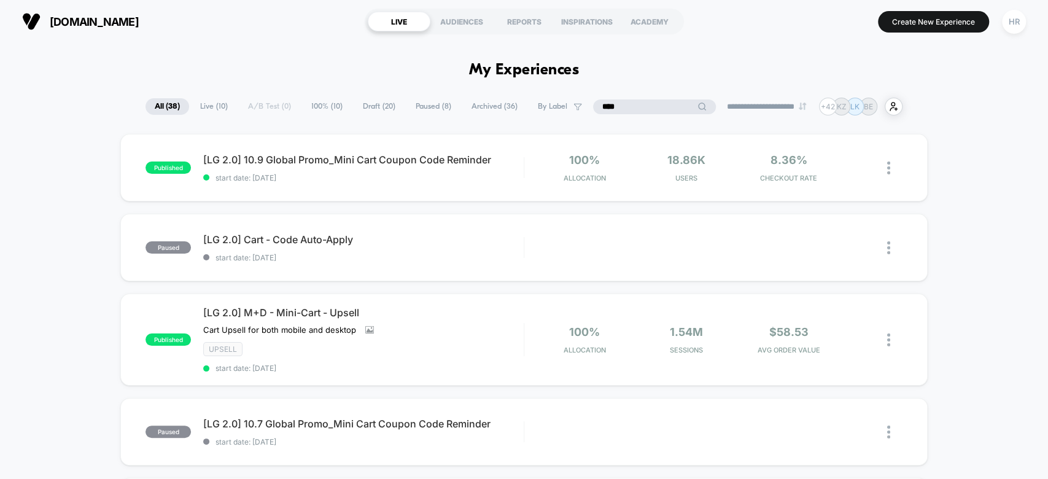
click at [643, 110] on input "****" at bounding box center [654, 106] width 123 height 15
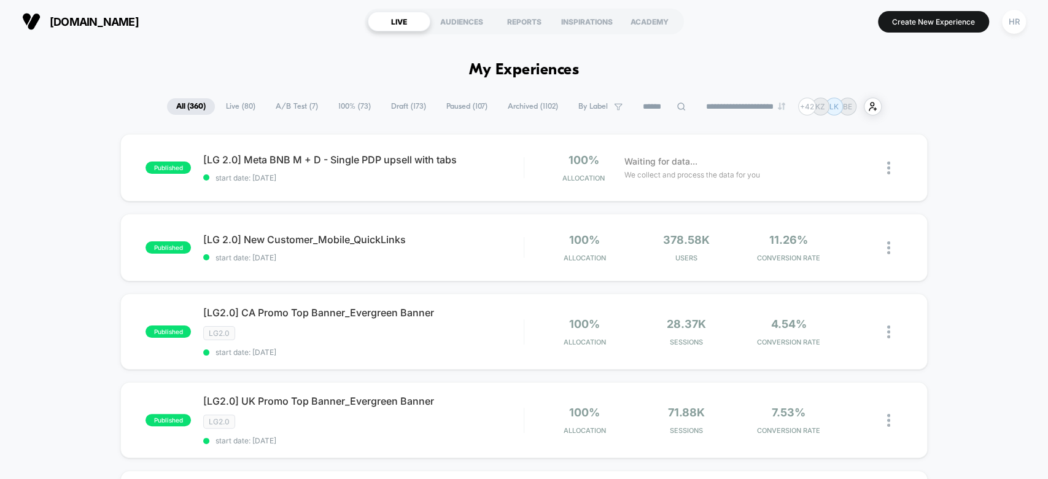
click at [266, 102] on span "A/B Test ( 7 )" at bounding box center [296, 106] width 61 height 17
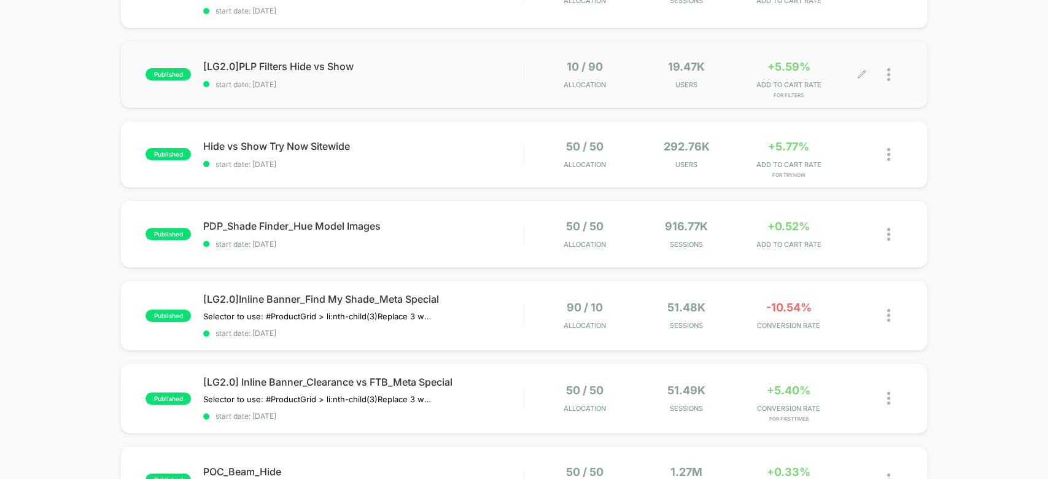
scroll to position [224, 0]
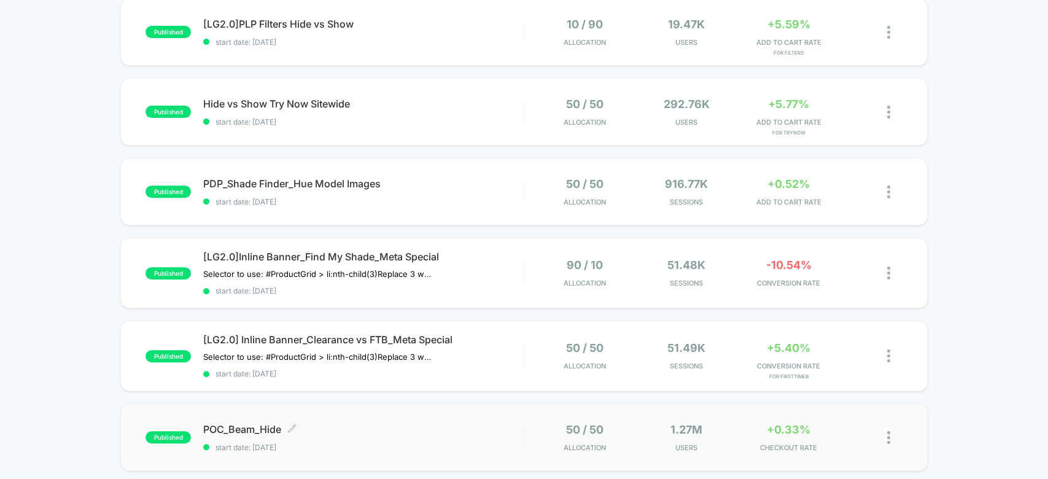
click at [454, 427] on span "POC_Beam_Hide Click to edit experience details" at bounding box center [363, 429] width 320 height 12
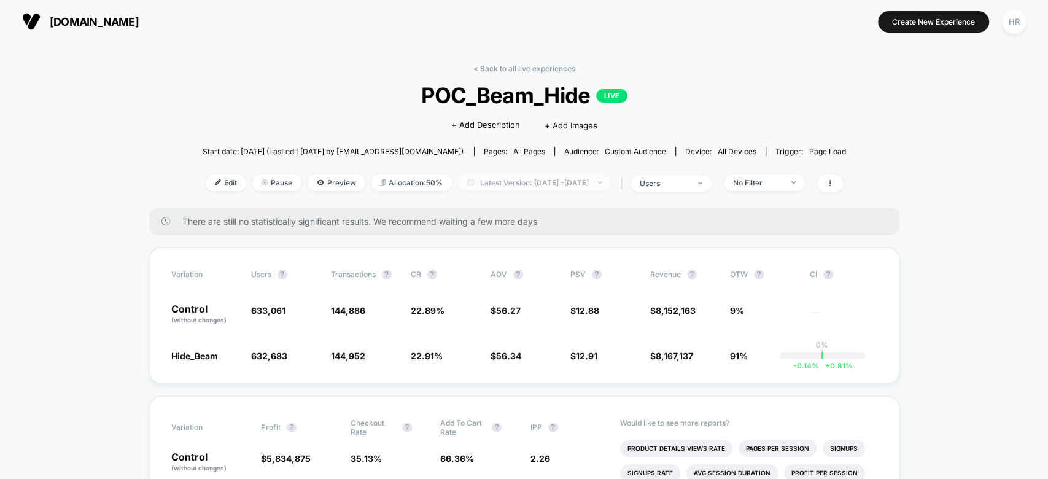
click at [513, 182] on span "Latest Version: Sep 8, 2025 - Oct 9, 2025" at bounding box center [534, 182] width 153 height 17
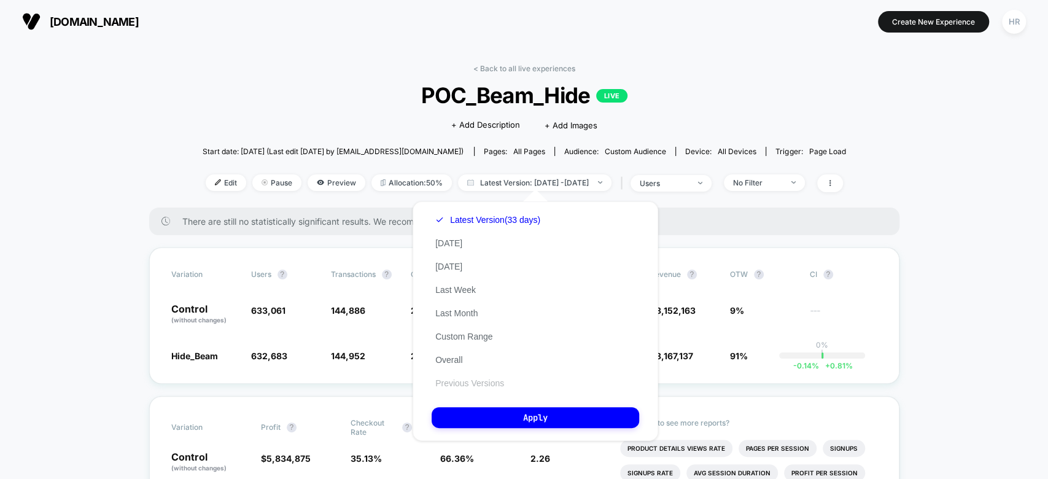
click at [476, 381] on button "Previous Versions" at bounding box center [470, 382] width 76 height 11
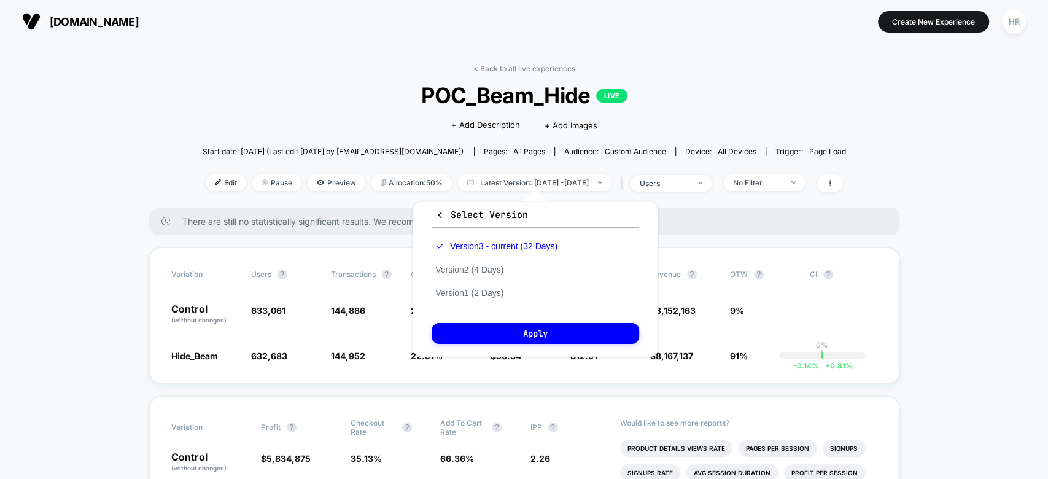
click at [542, 144] on div "Start date: 9/8/2025 (Last edit 9/10/2025 by hroth@asbeauty.com) Pages: all pag…" at bounding box center [524, 151] width 643 height 21
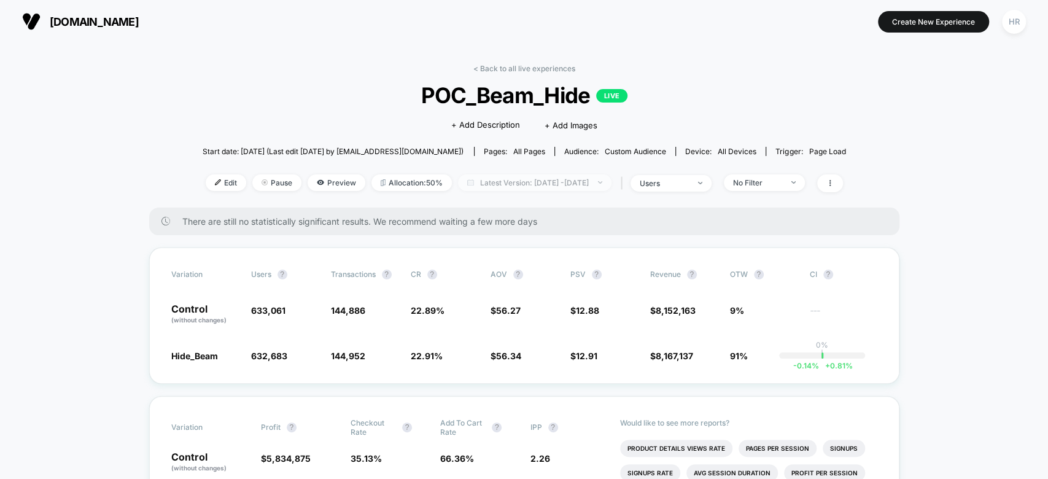
click at [506, 182] on span "Latest Version: Sep 8, 2025 - Oct 9, 2025" at bounding box center [534, 182] width 153 height 17
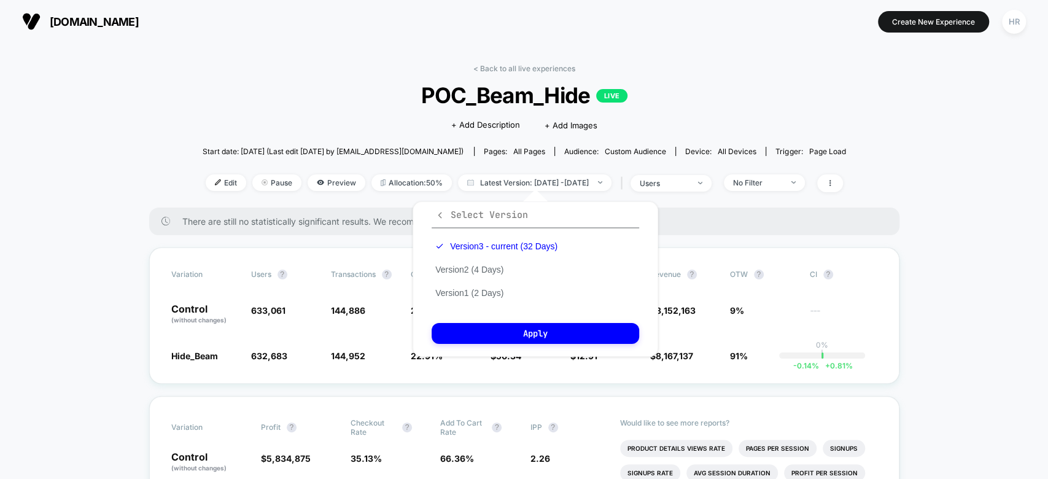
click at [437, 209] on span "Select Version" at bounding box center [481, 215] width 93 height 12
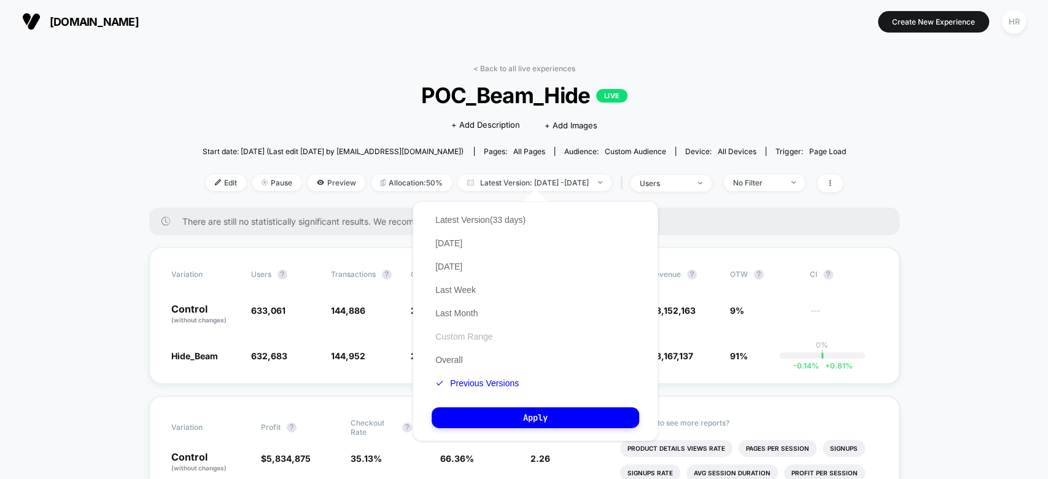
click at [479, 338] on button "Custom Range" at bounding box center [464, 336] width 64 height 11
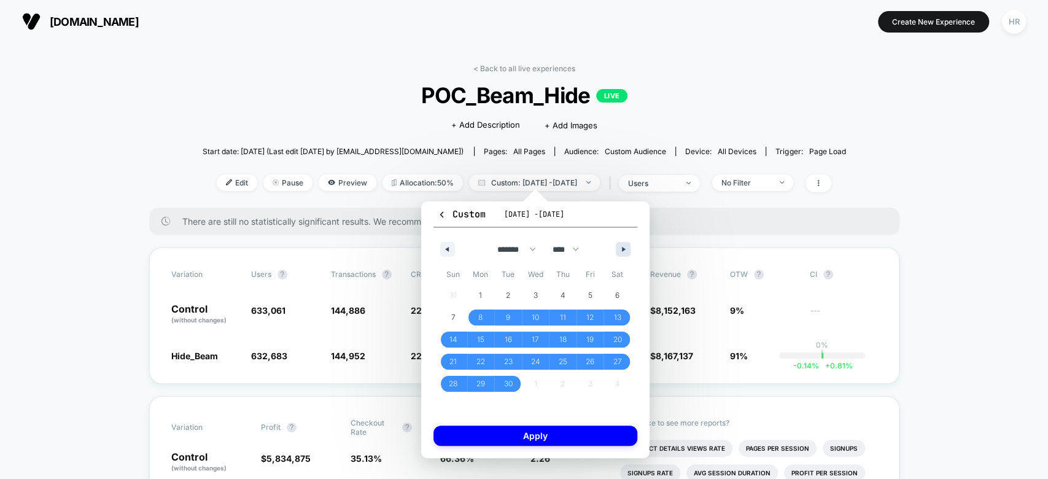
click at [620, 250] on button "button" at bounding box center [623, 249] width 15 height 15
select select "*"
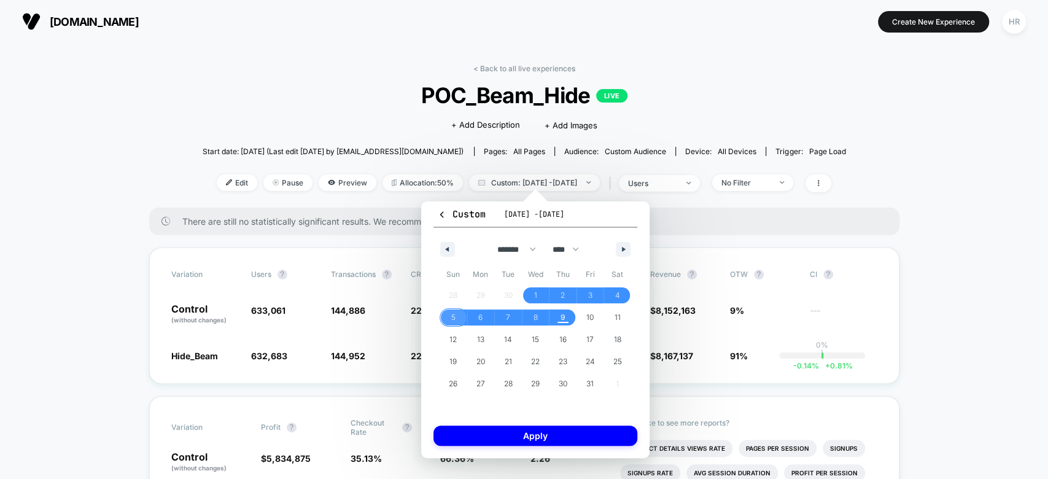
click at [454, 316] on span "5" at bounding box center [453, 317] width 4 height 22
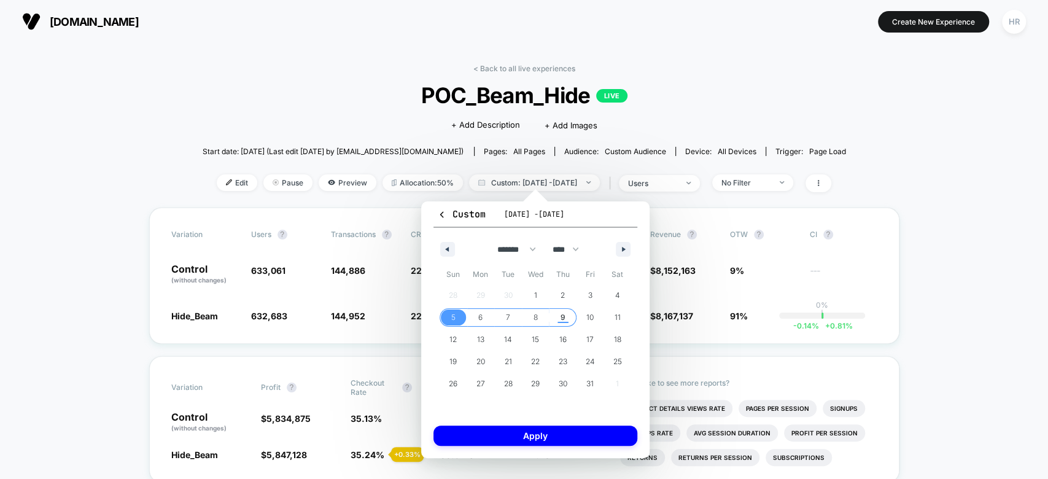
click at [559, 313] on span "9" at bounding box center [563, 317] width 28 height 16
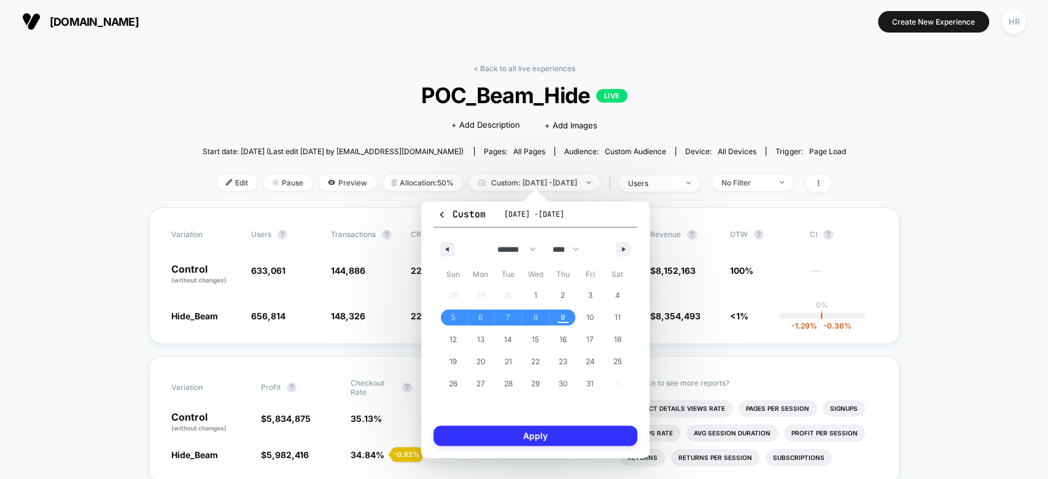
click at [532, 435] on button "Apply" at bounding box center [535, 435] width 204 height 20
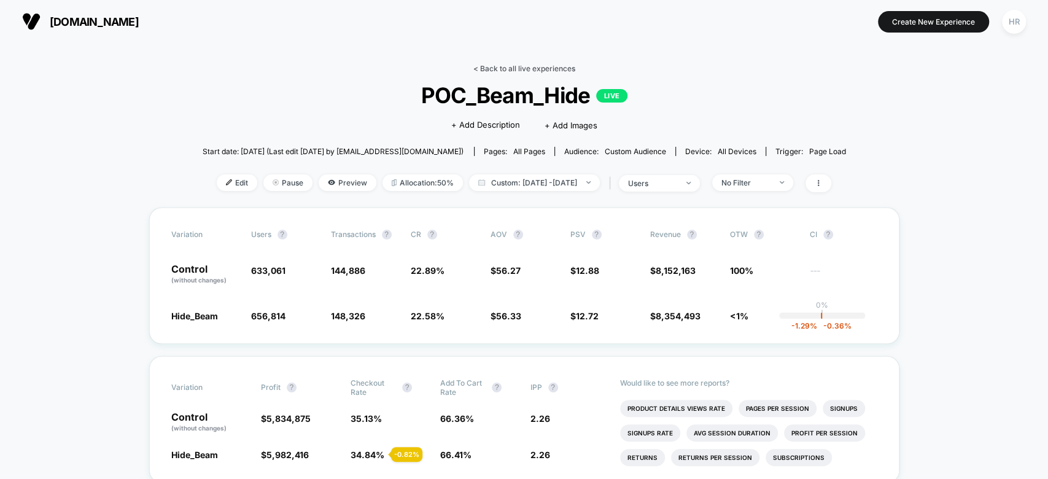
click at [535, 67] on link "< Back to all live experiences" at bounding box center [524, 68] width 102 height 9
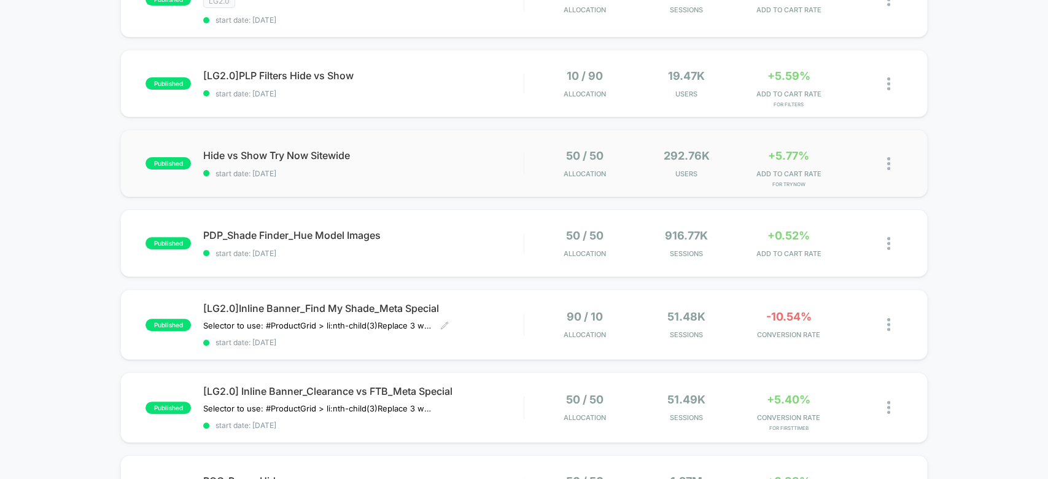
scroll to position [47, 0]
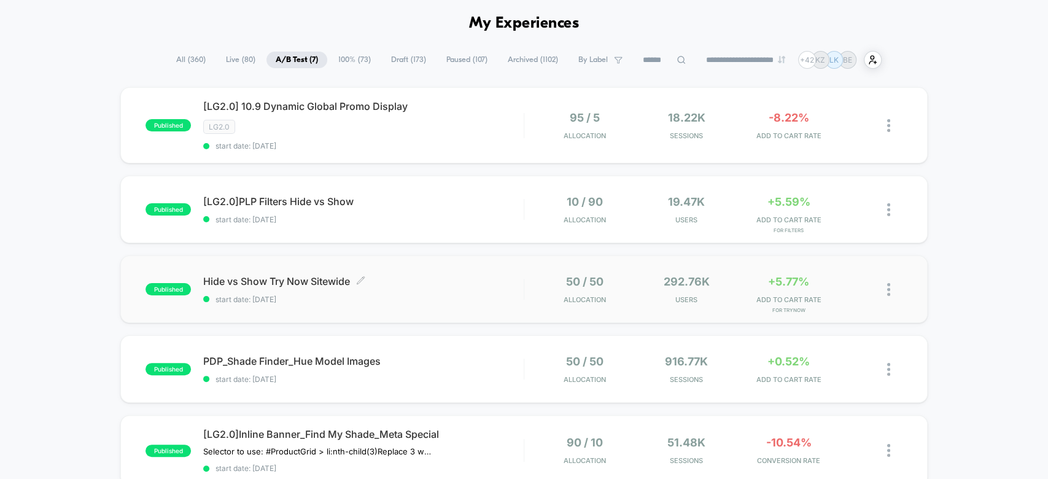
click at [457, 281] on span "Hide vs Show Try Now Sitewide Click to edit experience details" at bounding box center [363, 281] width 320 height 12
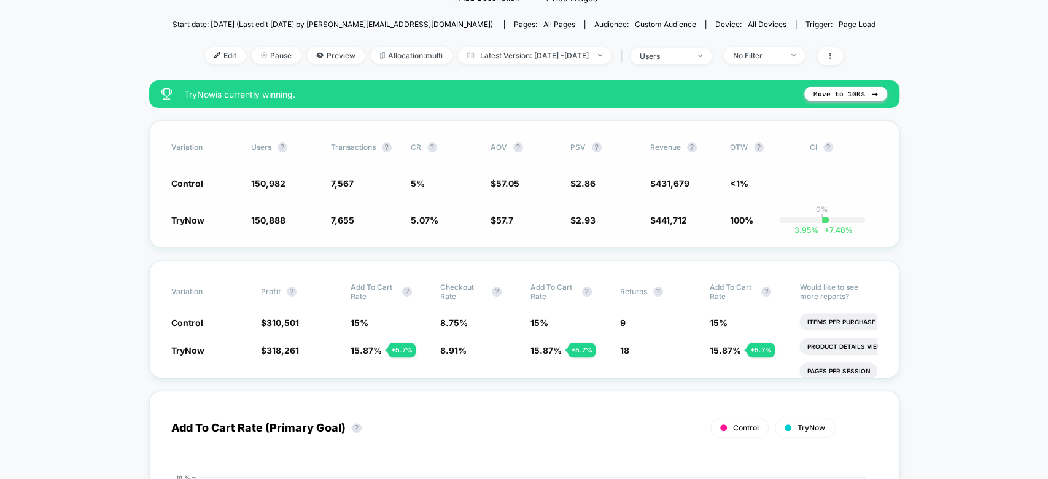
scroll to position [128, 0]
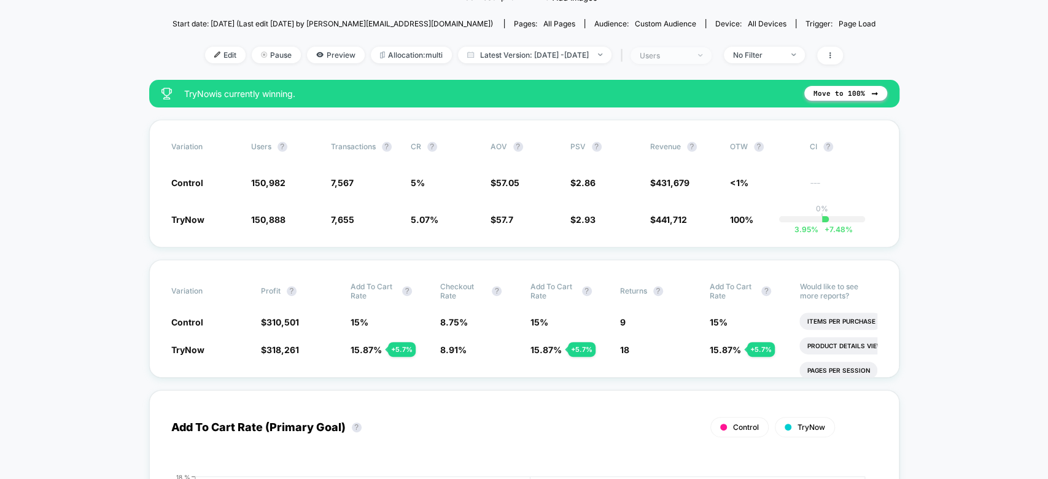
click at [689, 56] on div "users" at bounding box center [664, 55] width 49 height 9
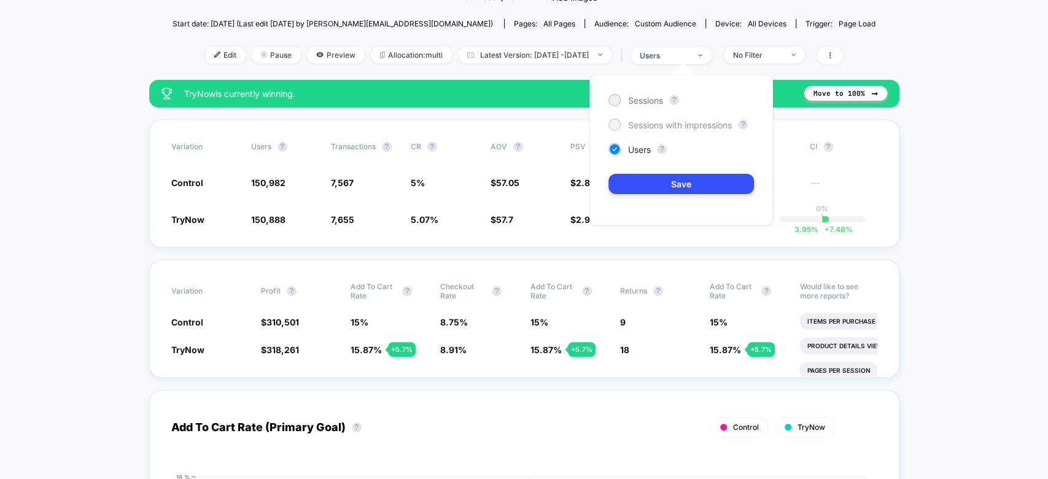
click at [665, 125] on span "Sessions with impressions" at bounding box center [680, 125] width 104 height 10
click at [649, 187] on button "Save" at bounding box center [680, 184] width 145 height 20
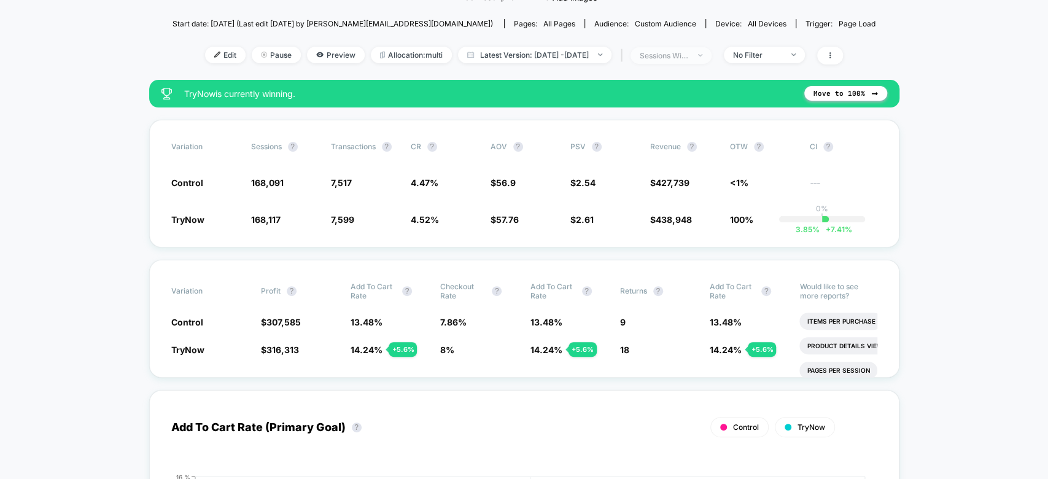
click at [689, 56] on div "sessions with impression" at bounding box center [664, 55] width 49 height 9
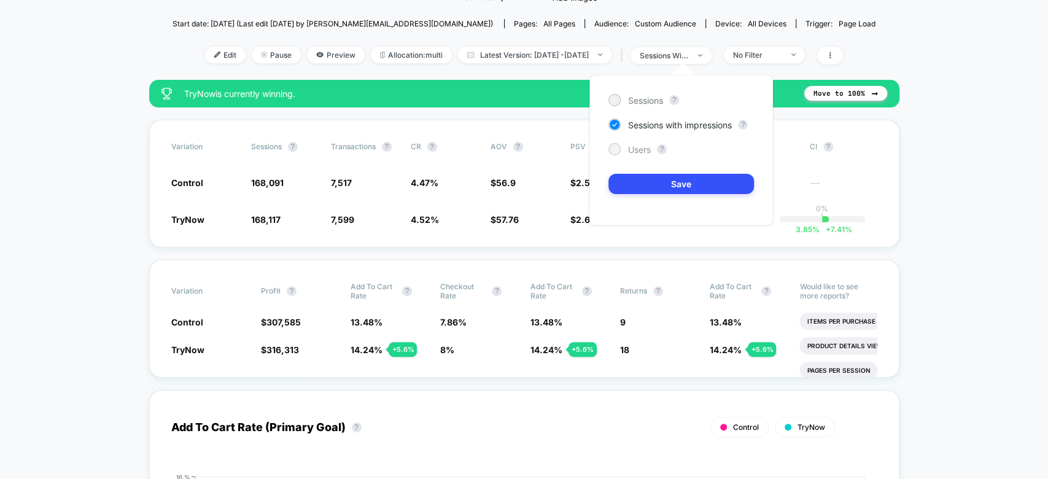
click at [643, 148] on span "Users" at bounding box center [639, 149] width 23 height 10
click at [645, 187] on button "Save" at bounding box center [680, 184] width 145 height 20
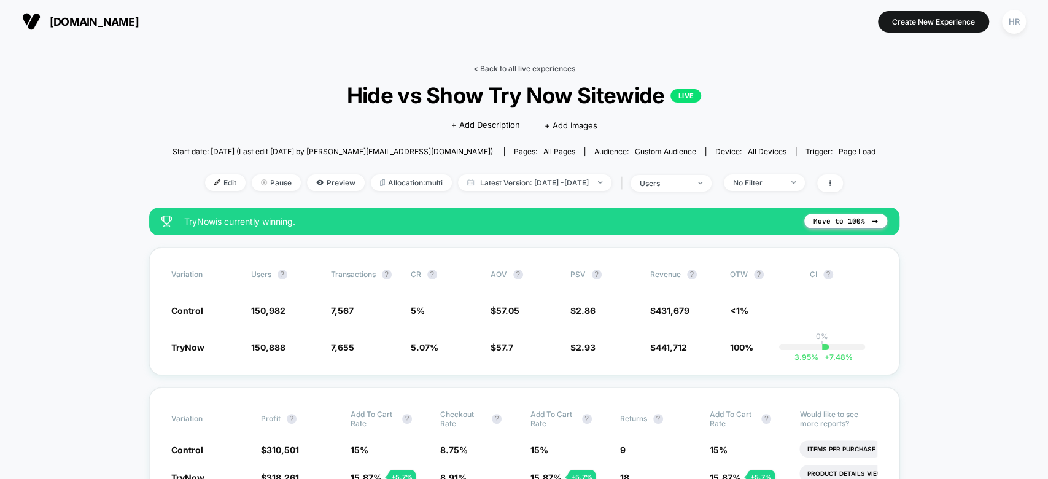
click at [506, 70] on link "< Back to all live experiences" at bounding box center [524, 68] width 102 height 9
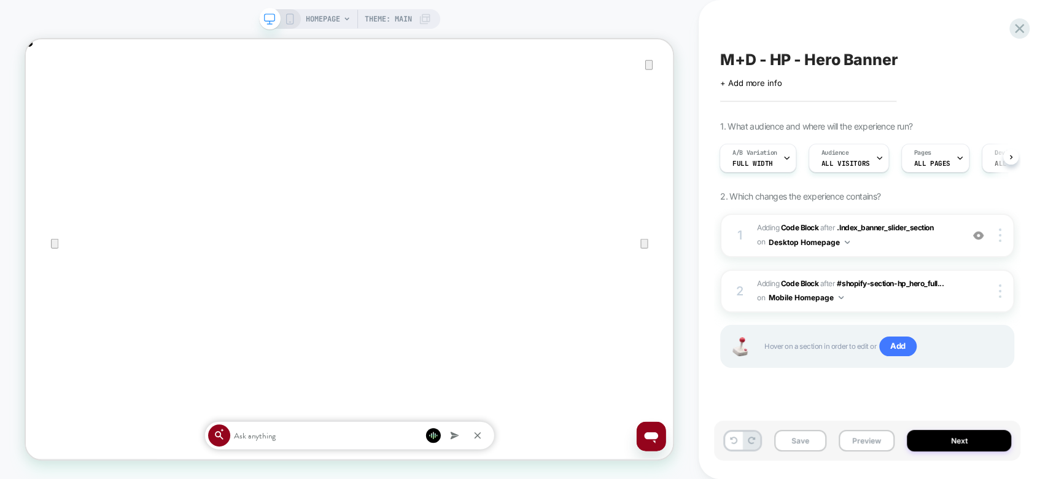
scroll to position [0, 863]
